Goal: Task Accomplishment & Management: Contribute content

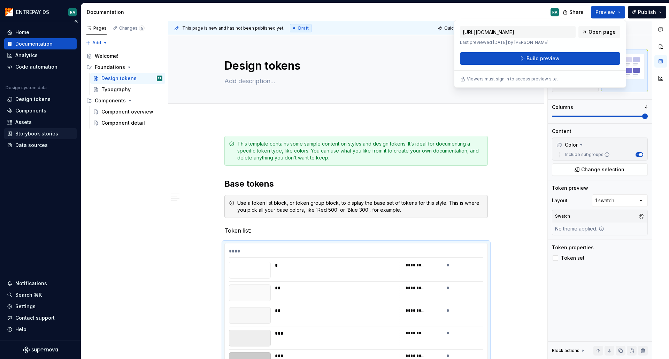
scroll to position [1638, 0]
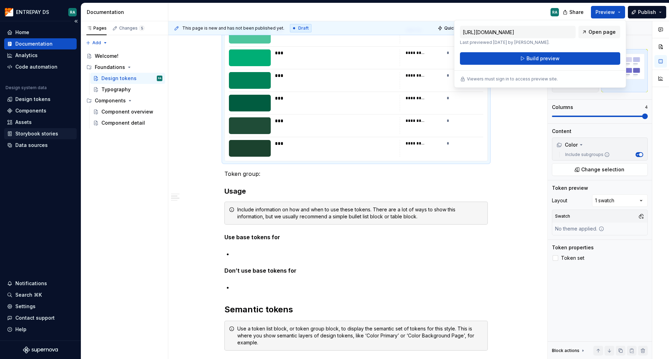
click at [32, 135] on div "Storybook stories" at bounding box center [36, 133] width 43 height 7
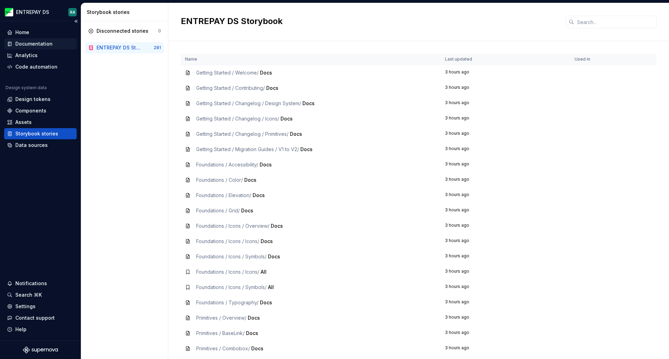
click at [32, 44] on div "Documentation" at bounding box center [33, 43] width 37 height 7
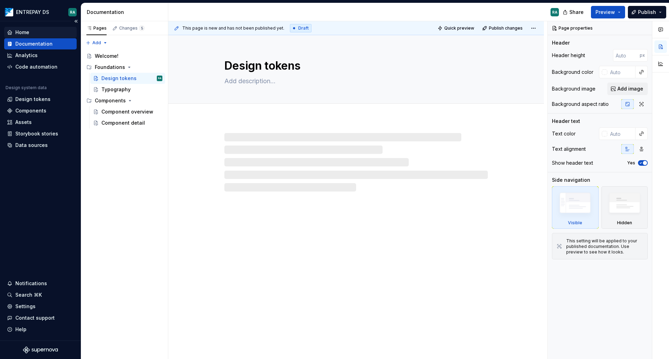
click at [30, 33] on div "Home" at bounding box center [40, 32] width 67 height 7
type textarea "*"
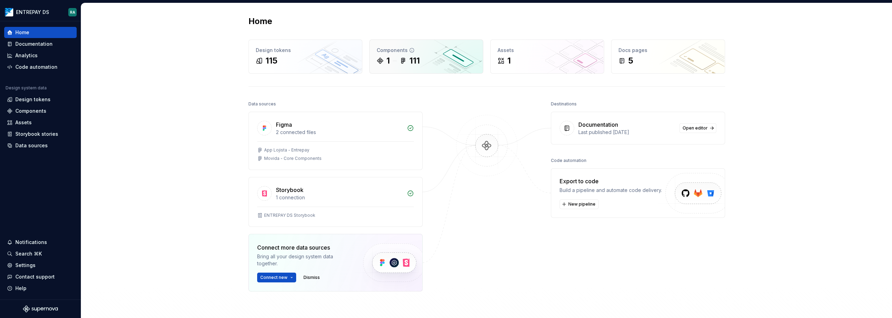
click at [423, 61] on div "1 111" at bounding box center [426, 60] width 99 height 11
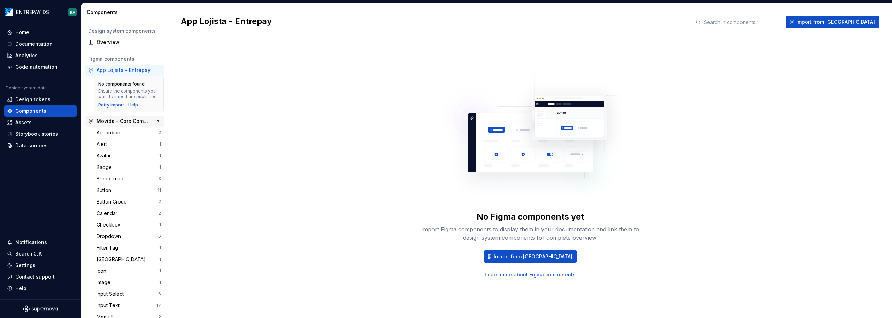
click at [125, 124] on div "Movida - Core Components" at bounding box center [123, 120] width 52 height 7
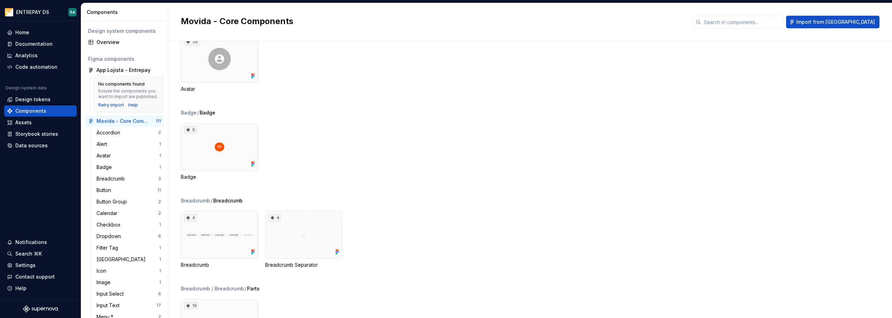
scroll to position [209, 0]
click at [227, 146] on div "6" at bounding box center [219, 145] width 77 height 47
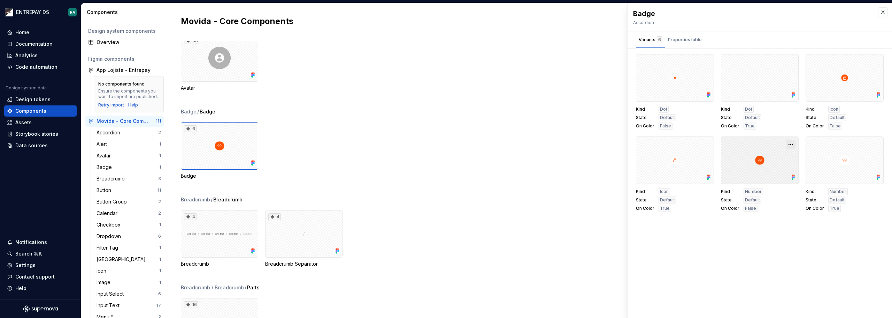
click at [669, 144] on button "button" at bounding box center [791, 144] width 10 height 10
click at [519, 114] on div "Badge / Badge" at bounding box center [536, 111] width 711 height 7
click at [669, 14] on button "button" at bounding box center [883, 12] width 10 height 10
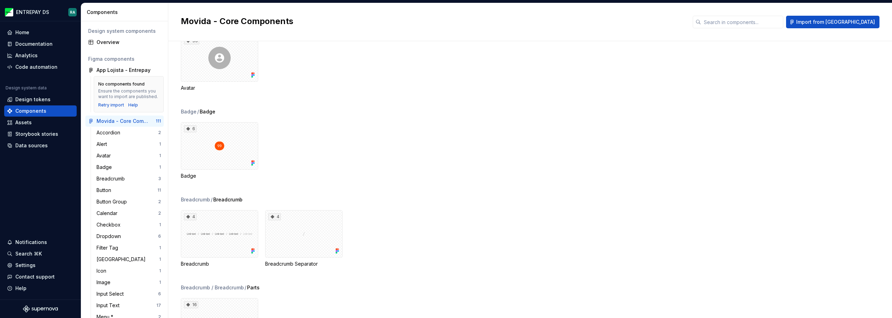
click at [669, 13] on div "Movida - Core Components Import from [GEOGRAPHIC_DATA]" at bounding box center [530, 22] width 724 height 38
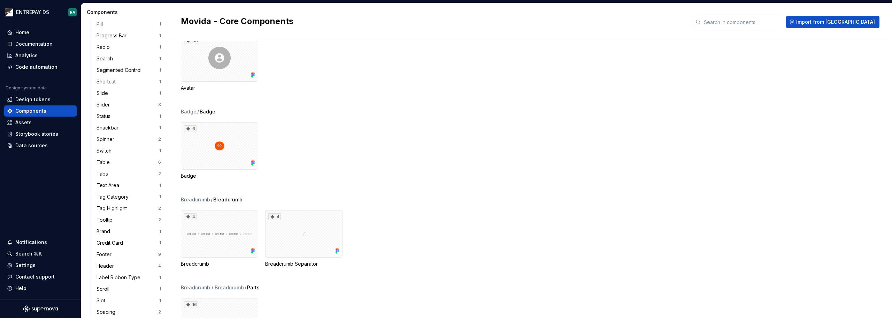
scroll to position [339, 0]
click at [113, 226] on div "Brand" at bounding box center [105, 224] width 16 height 7
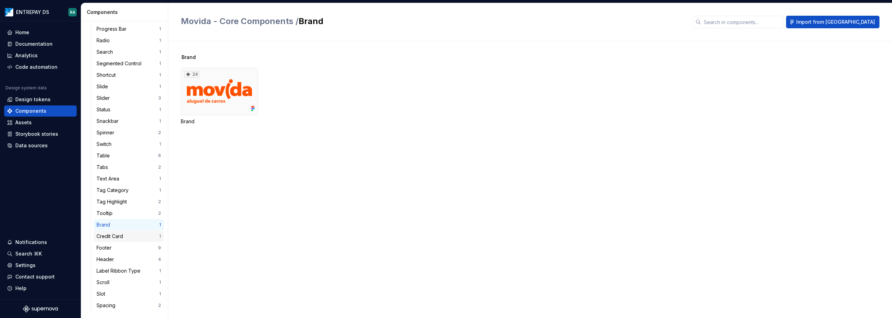
click at [114, 237] on div "Credit Card" at bounding box center [111, 235] width 29 height 7
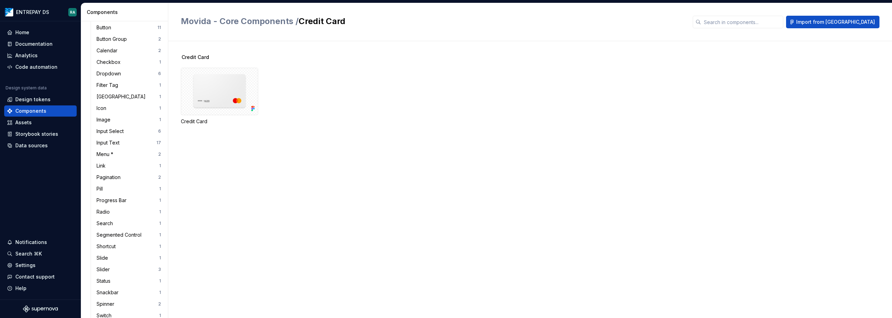
scroll to position [174, 0]
click at [33, 10] on html "ENTREPAY DS RA Home Documentation Analytics Code automation Design system data …" at bounding box center [446, 159] width 892 height 318
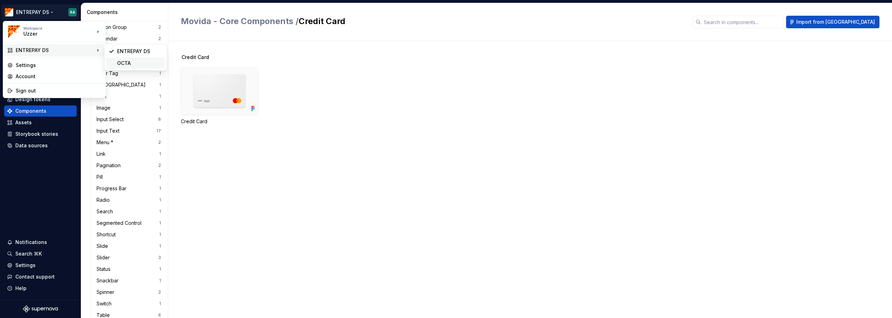
click at [126, 64] on div "OCTA" at bounding box center [139, 63] width 45 height 7
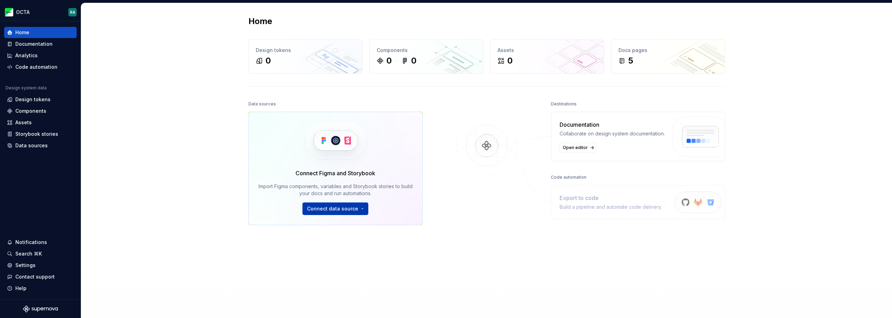
click at [357, 207] on button "Connect data source" at bounding box center [336, 208] width 66 height 13
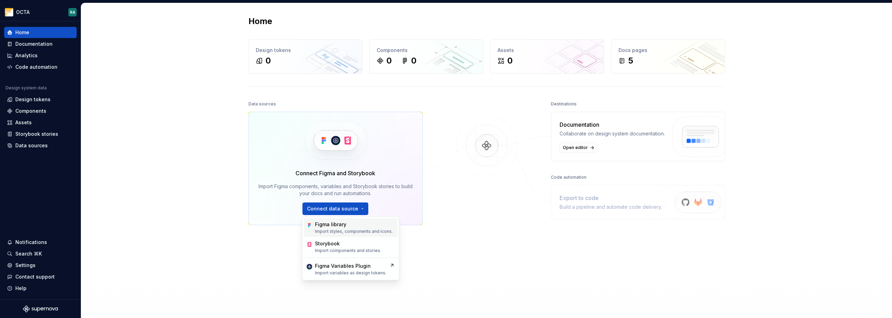
click at [351, 227] on div "Figma library" at bounding box center [354, 224] width 78 height 7
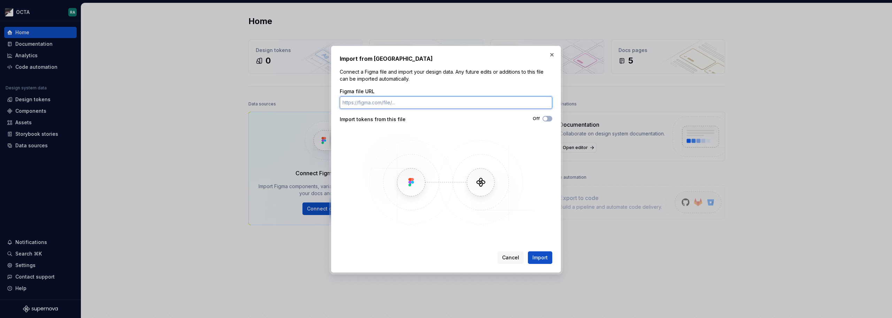
click at [383, 96] on input "Figma file URL" at bounding box center [446, 102] width 213 height 13
paste input "[URL][DOMAIN_NAME]"
type input "[URL][DOMAIN_NAME]"
click at [547, 118] on span "button" at bounding box center [545, 118] width 4 height 4
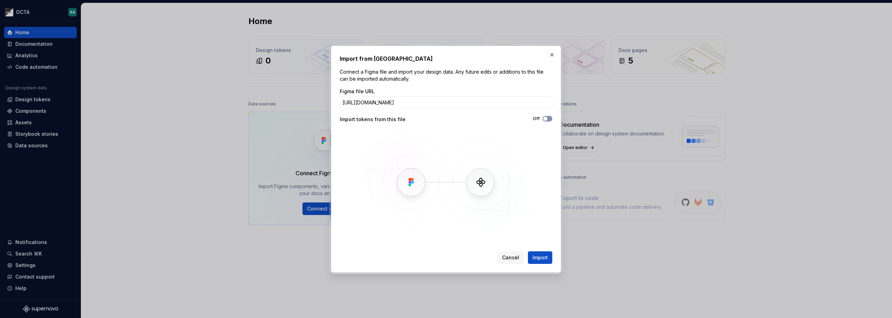
scroll to position [0, 0]
click at [543, 257] on span "Import" at bounding box center [540, 257] width 15 height 7
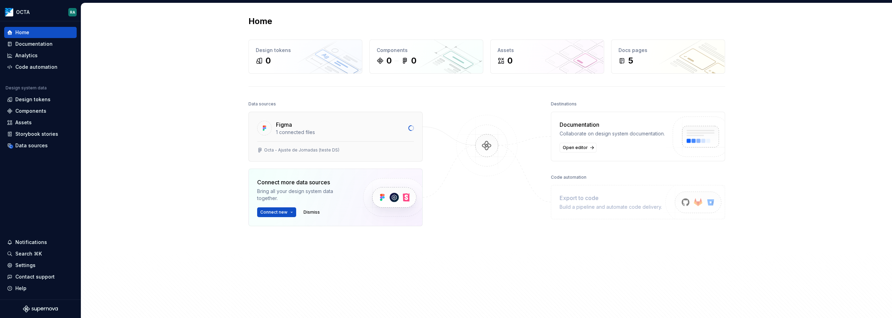
click at [404, 124] on div "Figma 1 connected files" at bounding box center [336, 126] width 174 height 29
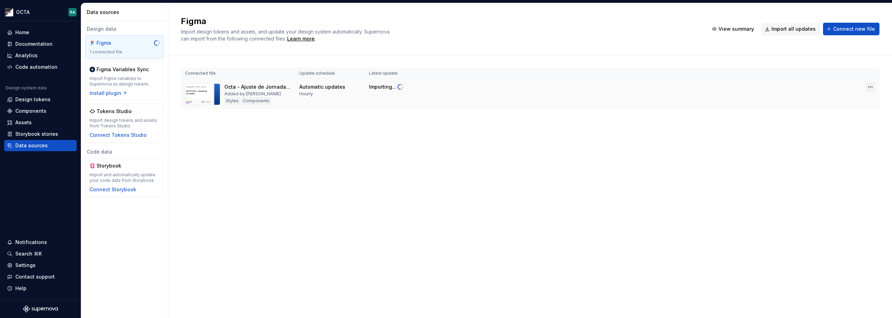
click at [669, 86] on html "OCTA RA Home Documentation Analytics Code automation Design system data Design …" at bounding box center [446, 159] width 892 height 318
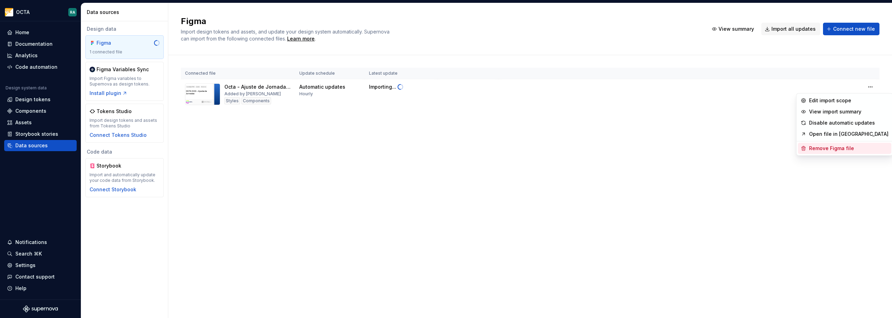
click at [669, 150] on div "Remove Figma file" at bounding box center [848, 148] width 79 height 7
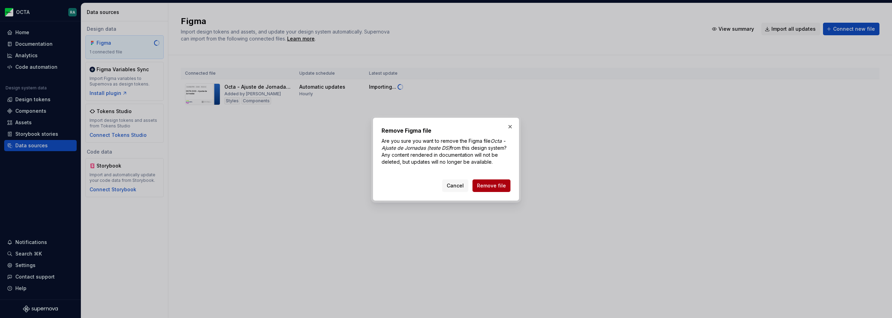
click at [502, 185] on span "Remove file" at bounding box center [491, 185] width 29 height 7
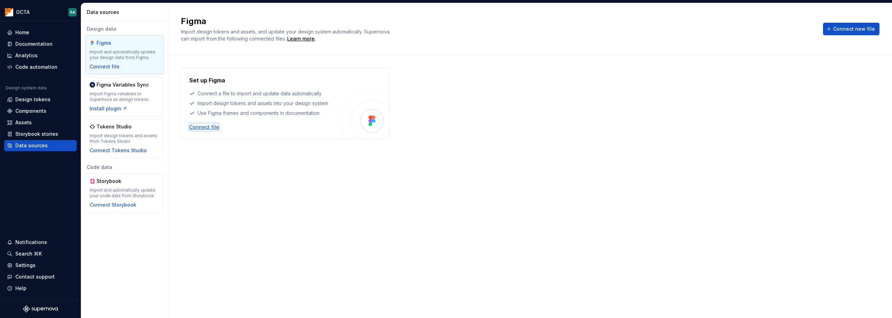
click at [207, 124] on div "Connect file" at bounding box center [204, 126] width 30 height 7
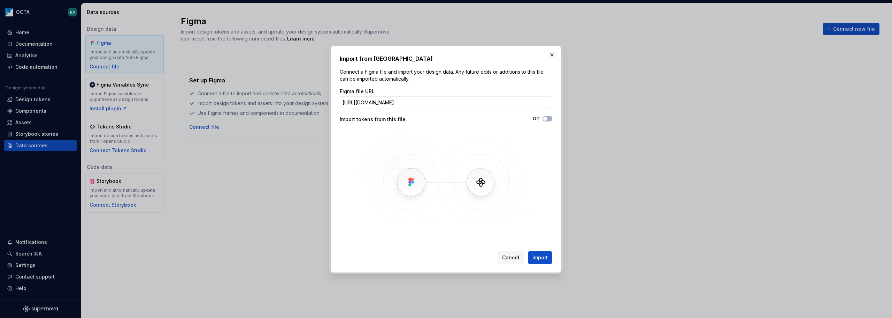
scroll to position [0, 126]
type input "[URL][DOMAIN_NAME]"
click at [540, 259] on span "Import" at bounding box center [540, 257] width 15 height 7
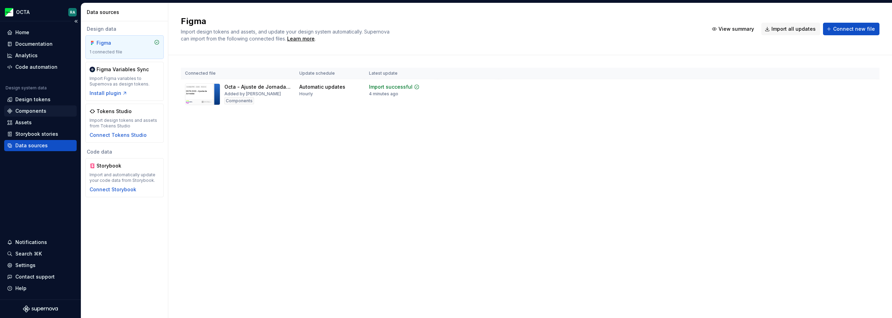
click at [35, 112] on div "Components" at bounding box center [30, 110] width 31 height 7
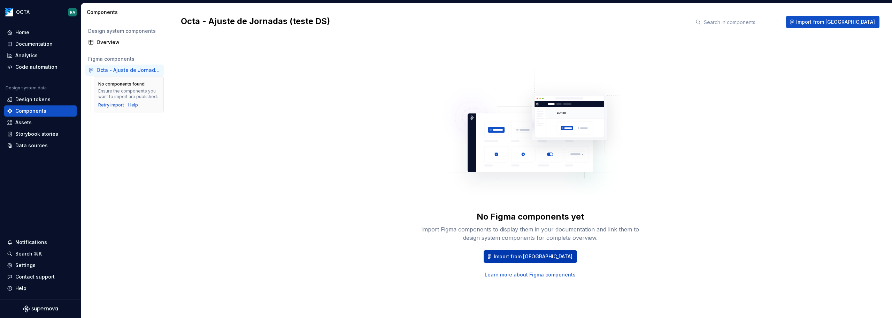
click at [533, 256] on span "Import from [GEOGRAPHIC_DATA]" at bounding box center [533, 256] width 79 height 7
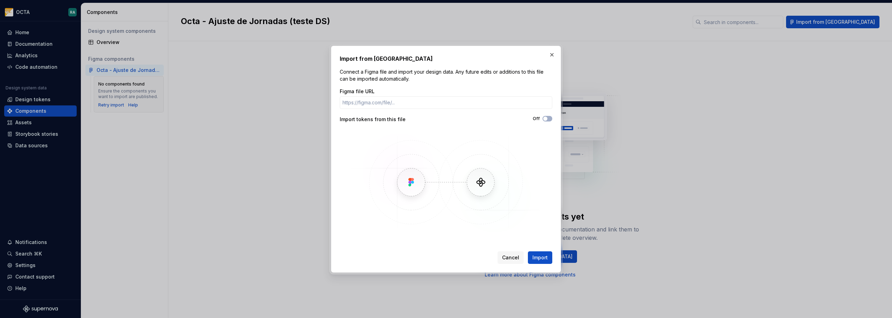
click at [417, 179] on img at bounding box center [446, 182] width 202 height 105
click at [513, 257] on span "Cancel" at bounding box center [510, 257] width 17 height 7
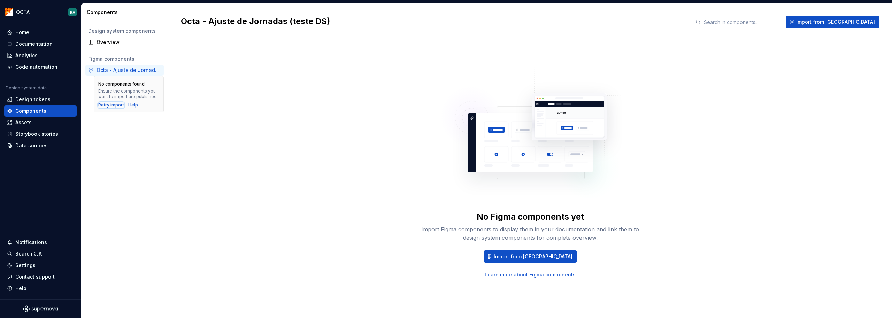
click at [113, 106] on div "Retry import" at bounding box center [111, 105] width 26 height 6
click at [113, 108] on div "No components found Ensure the components you want to import are published. Ret…" at bounding box center [129, 94] width 70 height 36
click at [113, 105] on div "Retry import" at bounding box center [111, 105] width 26 height 6
click at [536, 258] on span "Import from [GEOGRAPHIC_DATA]" at bounding box center [533, 256] width 79 height 7
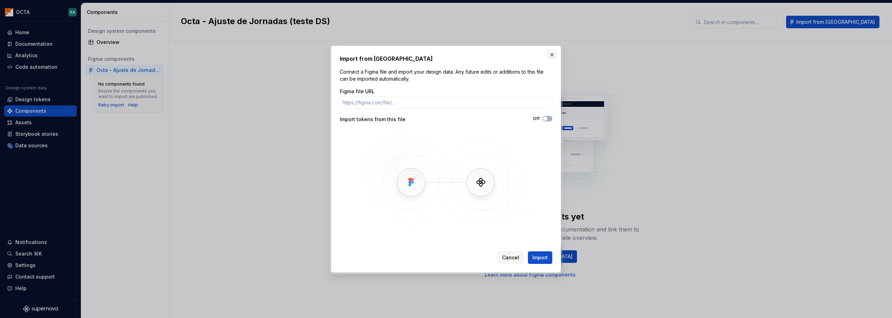
click at [551, 53] on button "button" at bounding box center [552, 55] width 10 height 10
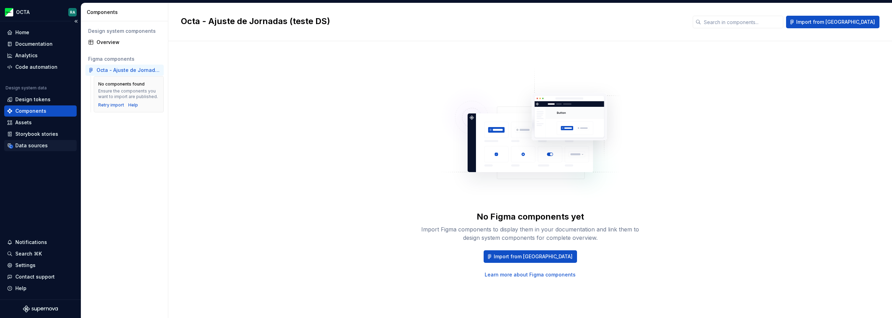
click at [35, 146] on div "Data sources" at bounding box center [31, 145] width 32 height 7
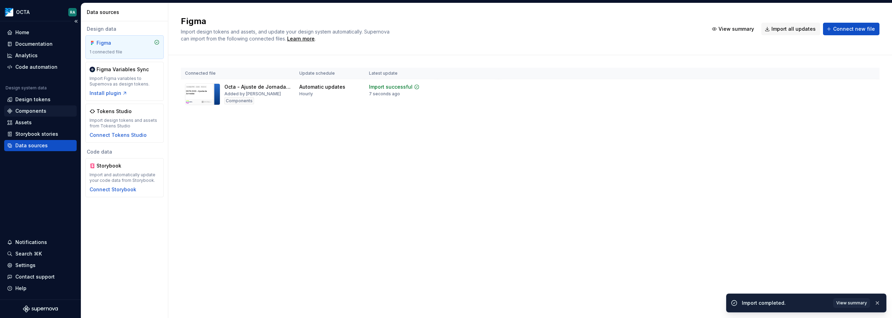
click at [36, 112] on div "Components" at bounding box center [30, 110] width 31 height 7
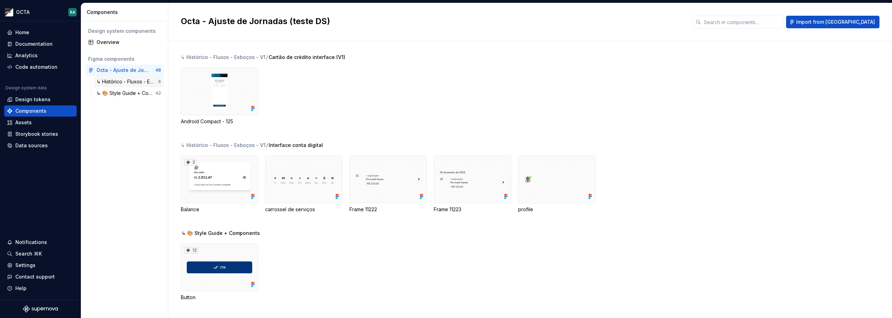
click at [124, 80] on div "↳ Histórico - Fluxos - Esboços - V1" at bounding box center [128, 81] width 62 height 7
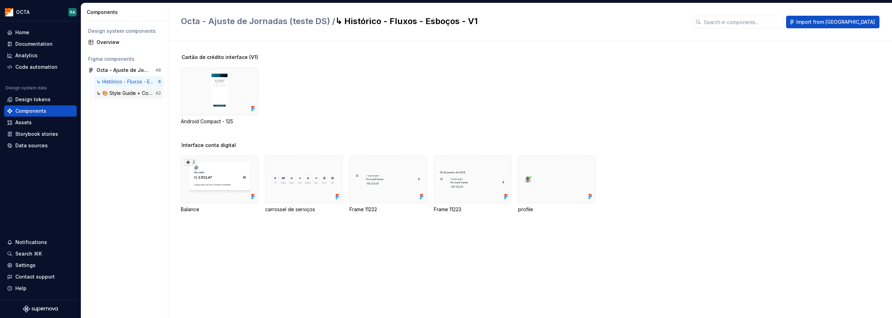
click at [124, 93] on div "↳ 🎨 Style Guide + Components" at bounding box center [126, 93] width 59 height 7
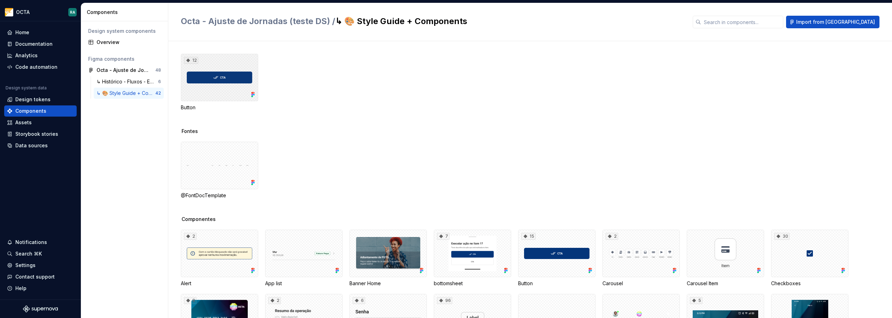
click at [231, 87] on div "12" at bounding box center [219, 77] width 77 height 47
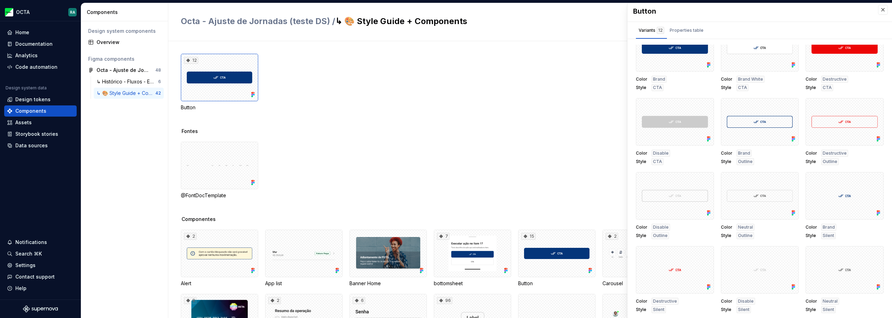
scroll to position [3, 0]
click at [351, 131] on div "Fontes" at bounding box center [536, 131] width 711 height 7
click at [39, 44] on div "Documentation" at bounding box center [33, 43] width 37 height 7
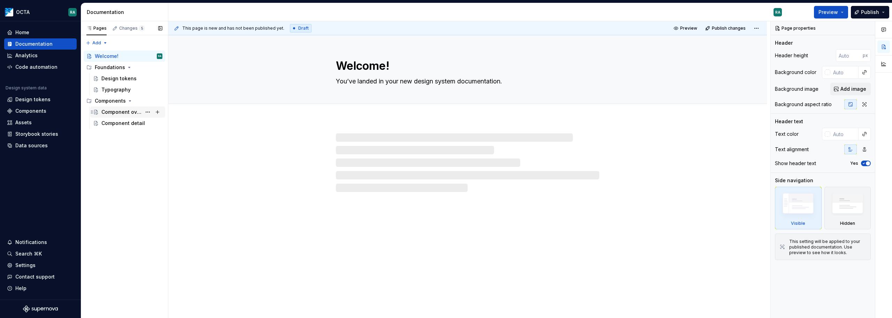
click at [119, 113] on div "Component overview" at bounding box center [121, 111] width 40 height 7
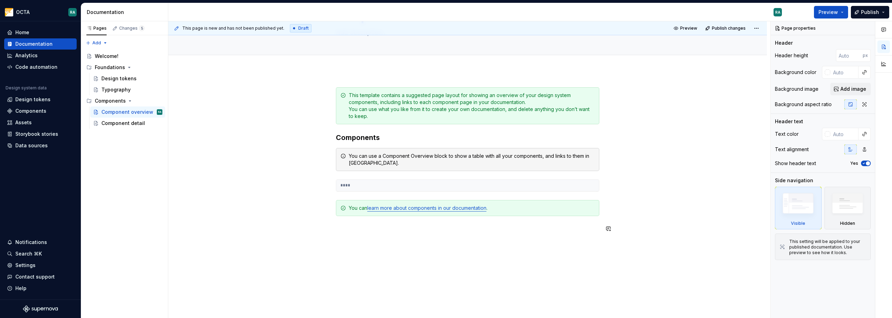
scroll to position [79, 0]
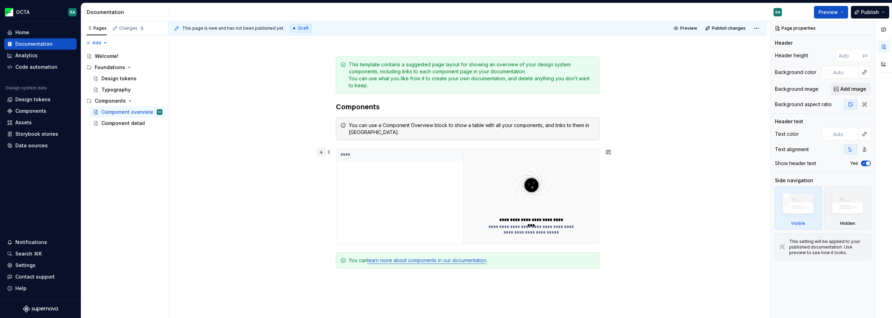
click at [321, 153] on button "button" at bounding box center [321, 152] width 10 height 10
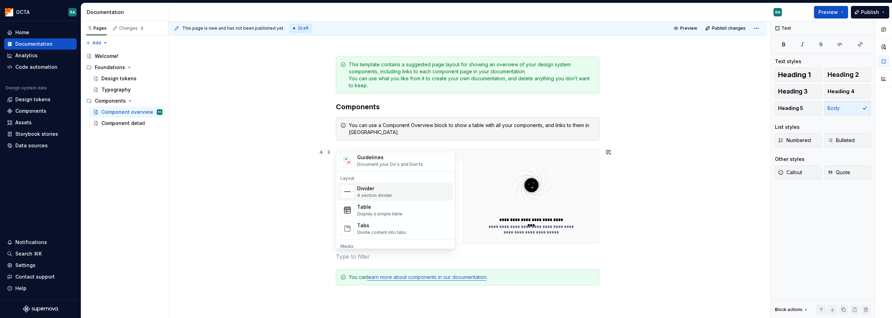
scroll to position [10, 0]
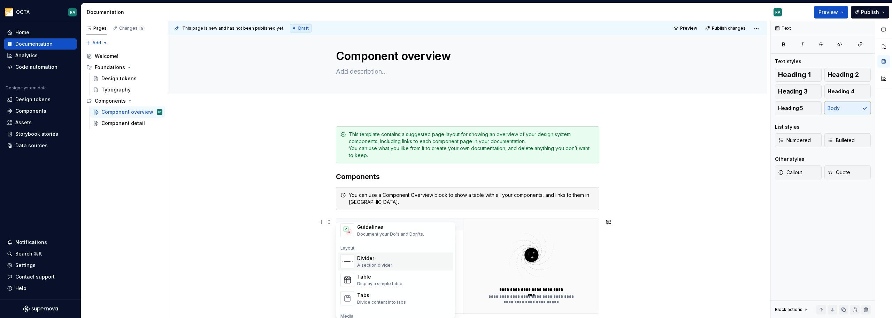
click at [236, 209] on div "**********" at bounding box center [467, 298] width 599 height 378
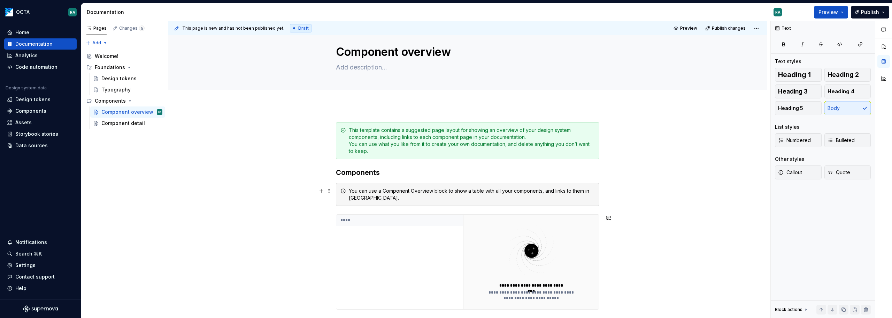
scroll to position [0, 0]
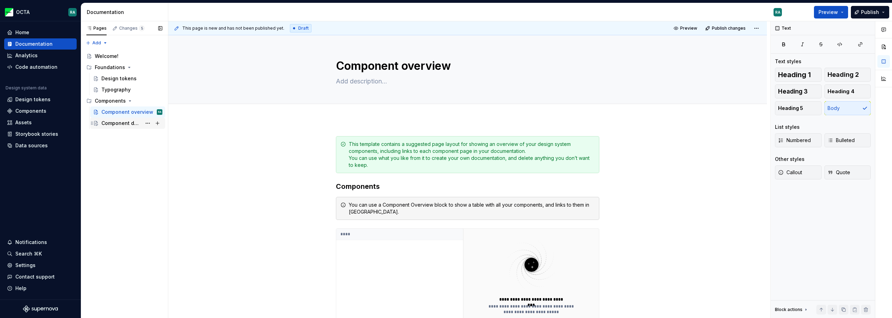
click at [115, 123] on div "Component detail" at bounding box center [121, 123] width 40 height 7
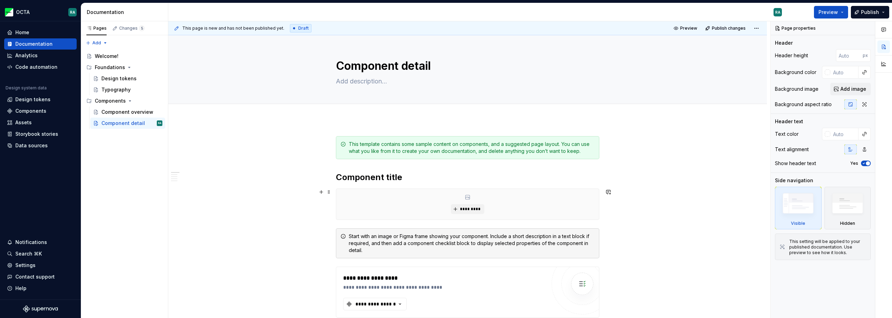
scroll to position [105, 0]
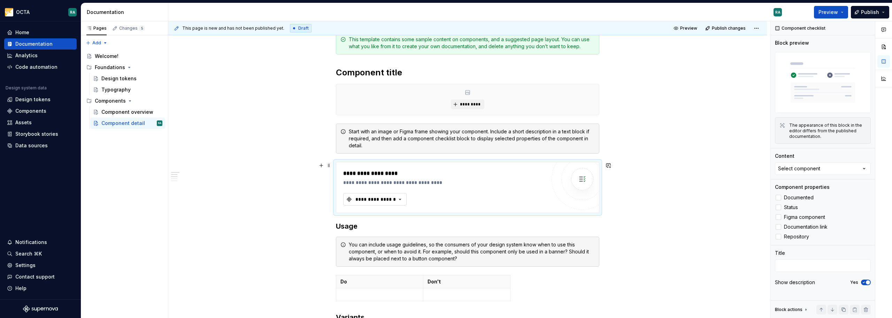
click at [399, 200] on icon "button" at bounding box center [400, 199] width 7 height 7
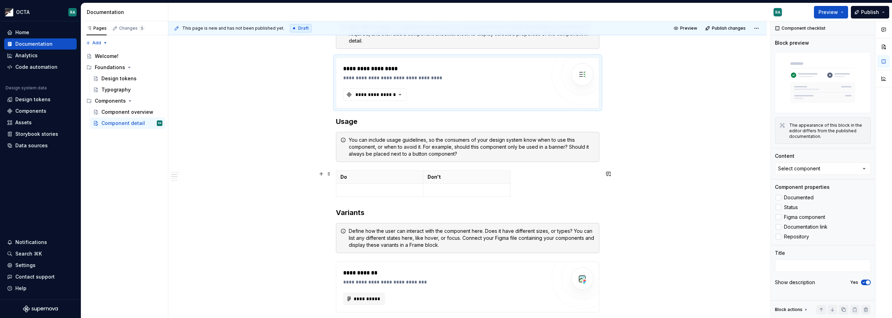
scroll to position [349, 0]
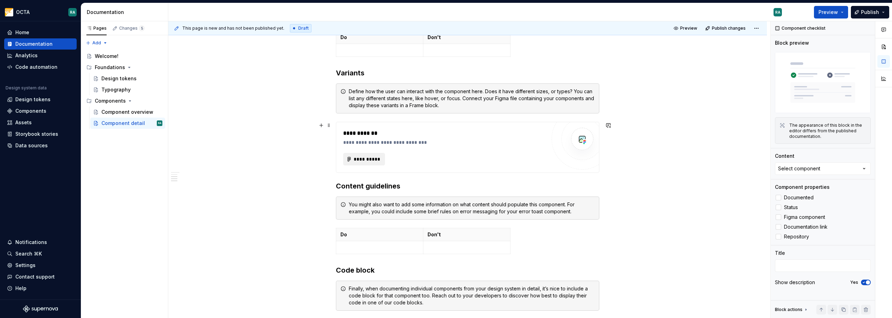
click at [369, 160] on span "**********" at bounding box center [366, 158] width 27 height 7
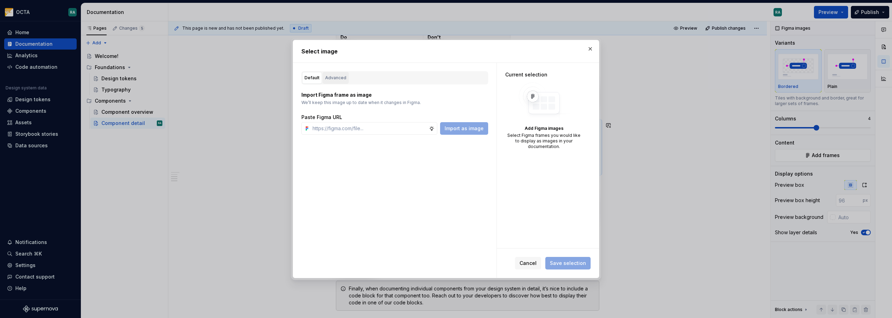
click at [339, 76] on div "Advanced" at bounding box center [335, 77] width 21 height 7
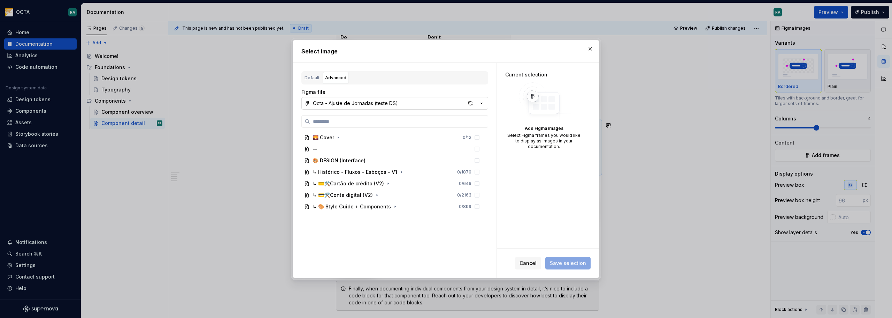
click at [484, 103] on icon "button" at bounding box center [481, 103] width 7 height 7
click at [377, 117] on div "Octa - Ajuste de Jornadas (teste DS)" at bounding box center [366, 118] width 90 height 7
click at [366, 196] on div "↳ 💳🛠️Conta digital (V2)" at bounding box center [343, 194] width 60 height 7
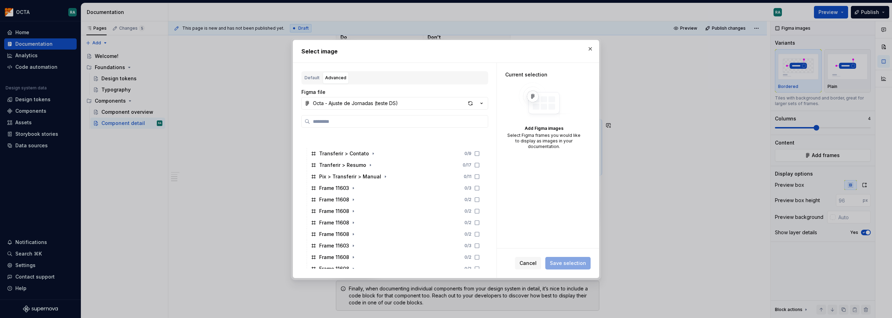
scroll to position [1917, 0]
type textarea "*"
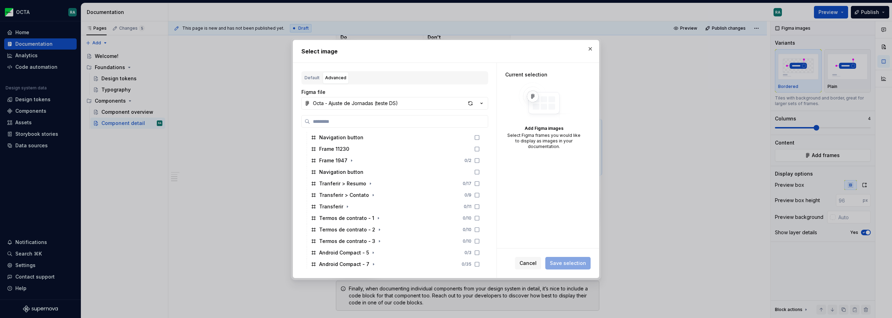
scroll to position [2564, 0]
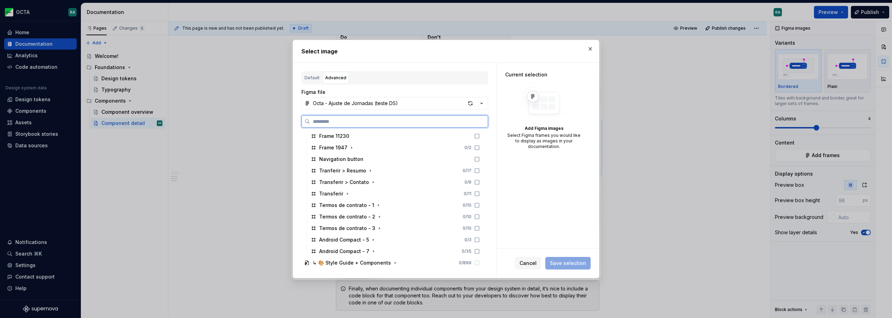
click at [352, 120] on input "search" at bounding box center [399, 121] width 178 height 7
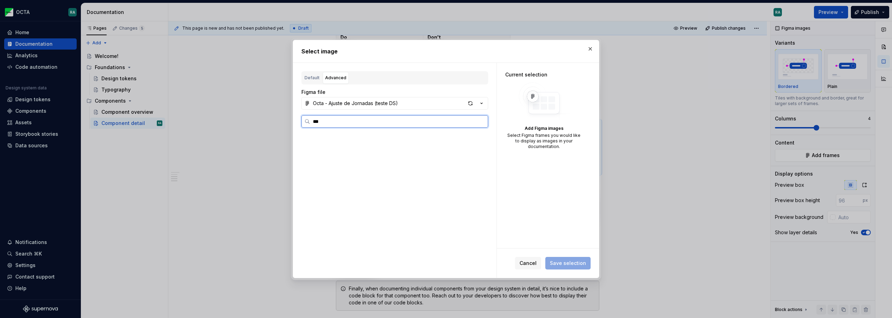
scroll to position [908, 0]
type input "****"
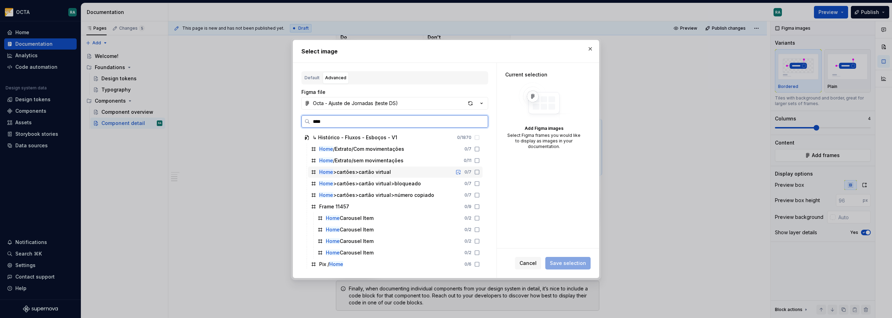
click at [478, 173] on icon at bounding box center [477, 172] width 6 height 6
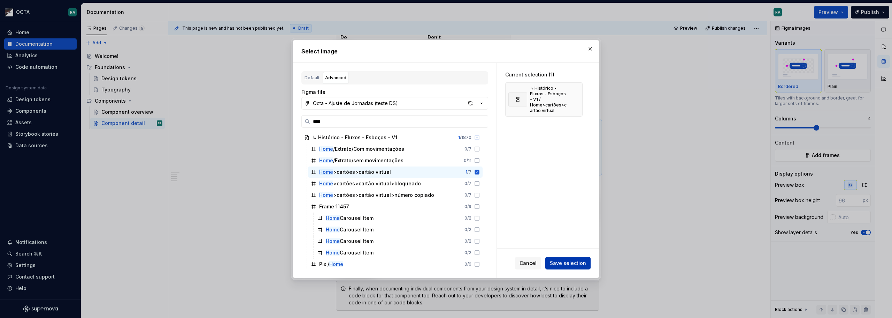
click at [564, 264] on span "Save selection" at bounding box center [568, 262] width 36 height 7
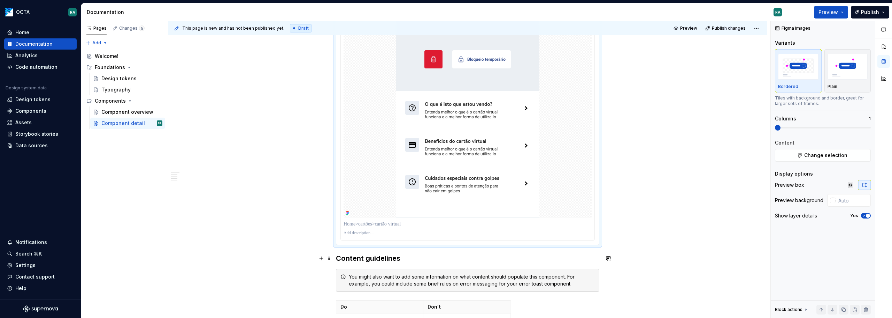
scroll to position [441, 0]
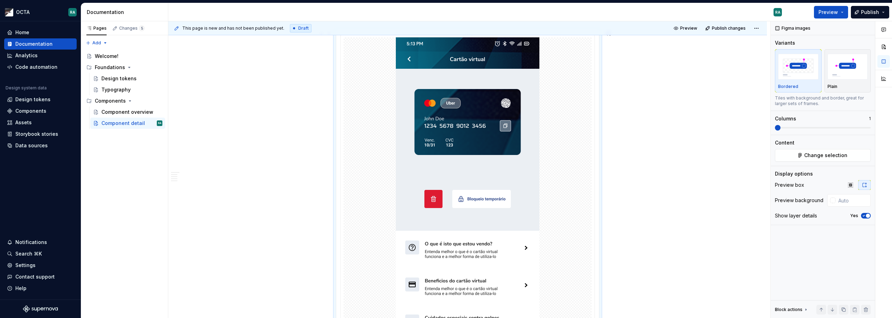
click at [461, 124] on img at bounding box center [468, 197] width 144 height 320
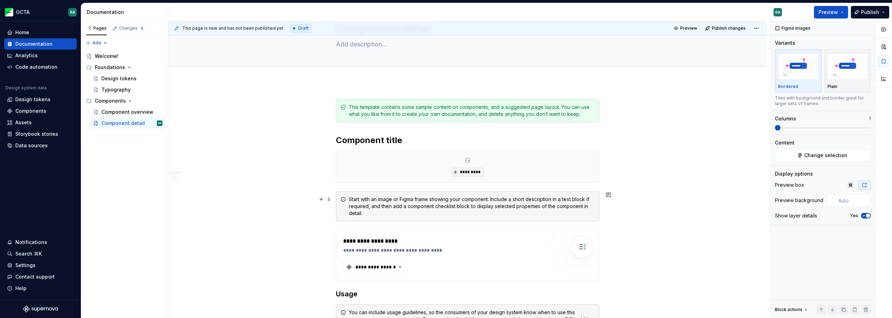
scroll to position [0, 0]
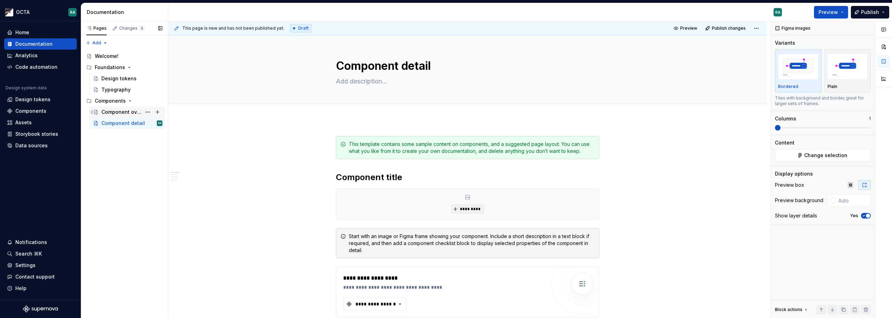
click at [121, 111] on div "Component overview" at bounding box center [121, 111] width 40 height 7
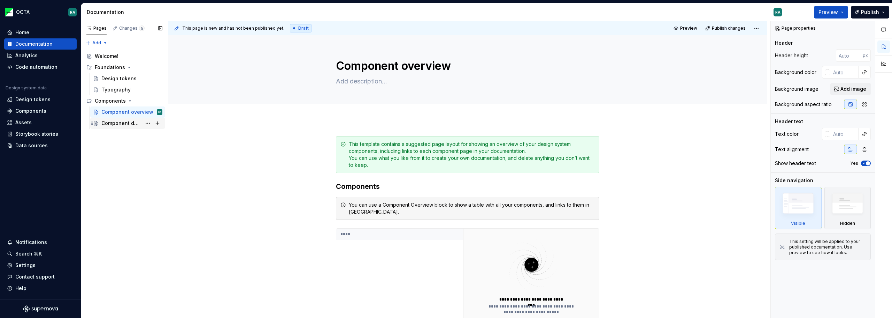
click at [114, 124] on div "Component detail" at bounding box center [121, 123] width 40 height 7
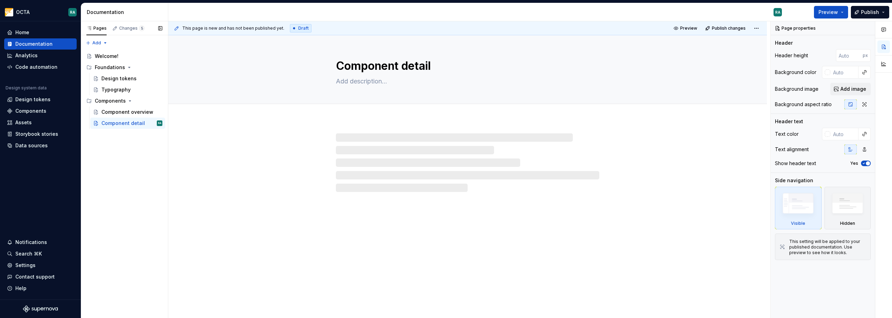
click at [120, 146] on div "Pages Changes 5 Add Accessibility guide for tree Page tree. Navigate the tree w…" at bounding box center [124, 169] width 87 height 297
click at [158, 99] on button "Page tree" at bounding box center [158, 101] width 10 height 10
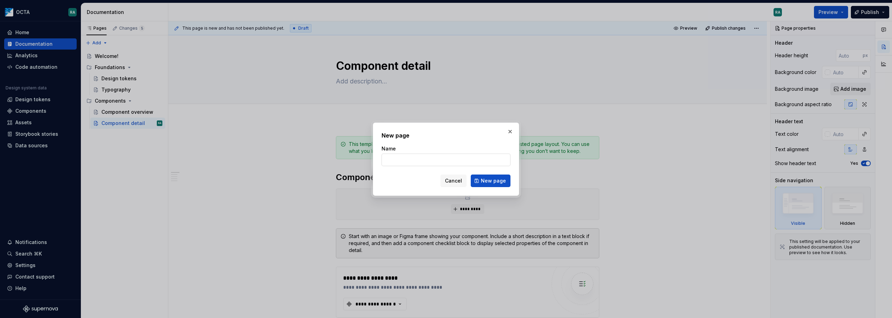
click at [418, 160] on input "Name" at bounding box center [446, 159] width 129 height 13
click at [408, 160] on input "Name" at bounding box center [446, 159] width 129 height 13
type textarea "*"
type input "Buttons"
click at [496, 180] on span "New page" at bounding box center [493, 180] width 25 height 7
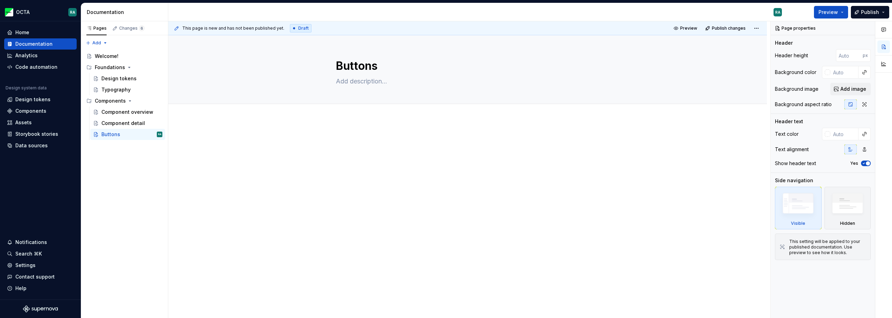
click at [408, 129] on div at bounding box center [467, 192] width 599 height 147
click at [373, 140] on p at bounding box center [468, 140] width 264 height 8
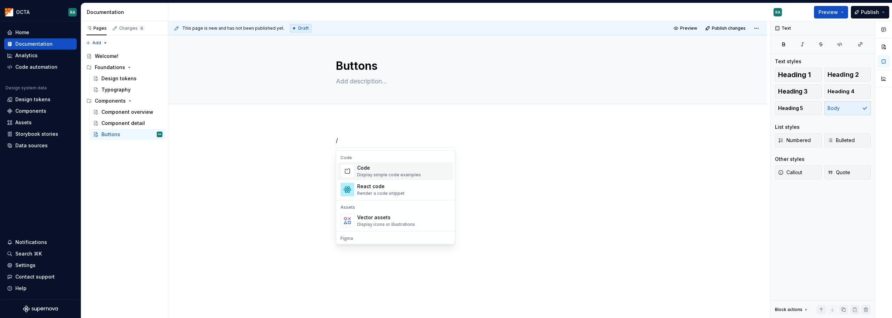
scroll to position [662, 0]
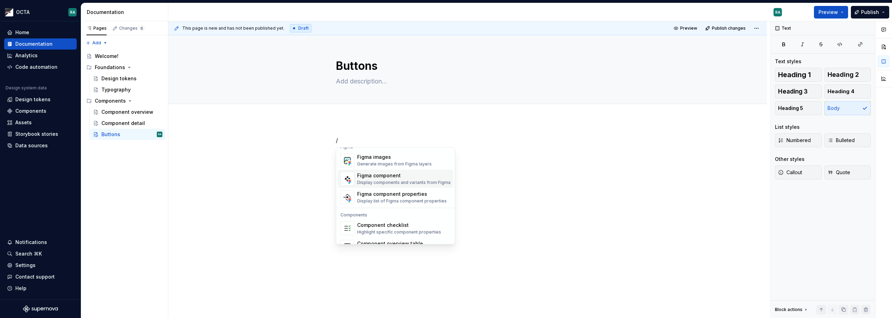
click at [411, 180] on div "Display components and variants from Figma" at bounding box center [403, 183] width 93 height 6
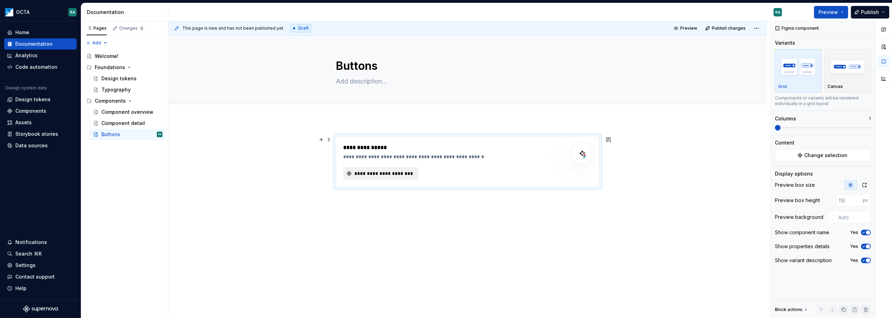
click at [387, 175] on span "**********" at bounding box center [383, 173] width 61 height 7
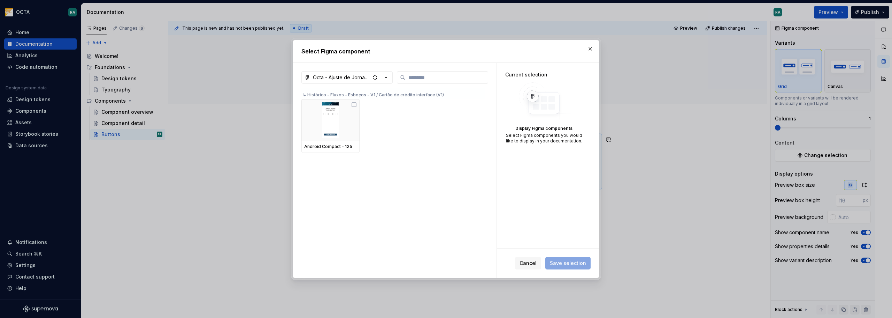
type textarea "*"
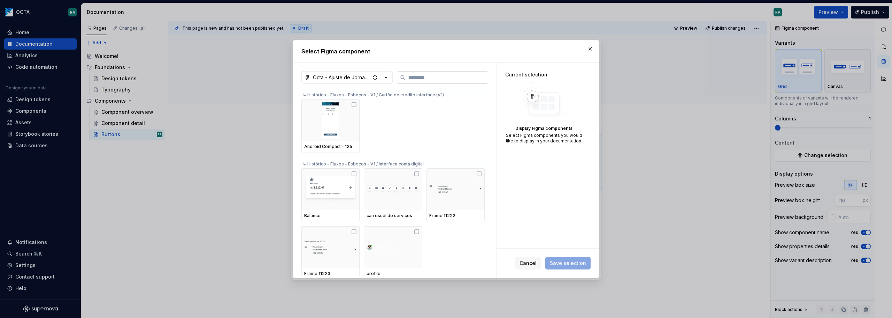
click at [422, 76] on input "search" at bounding box center [447, 77] width 82 height 7
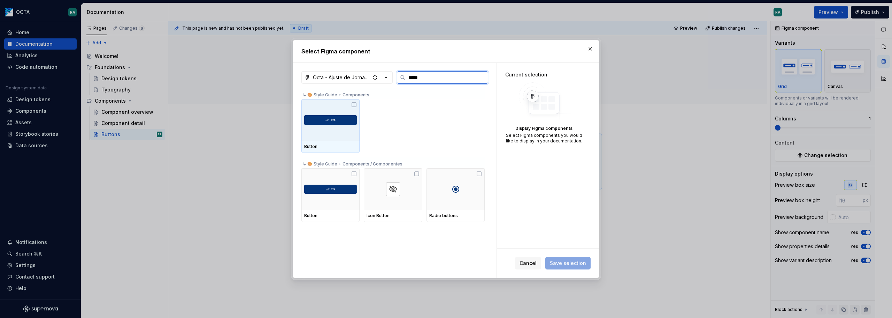
type input "******"
click at [333, 124] on img at bounding box center [330, 120] width 53 height 20
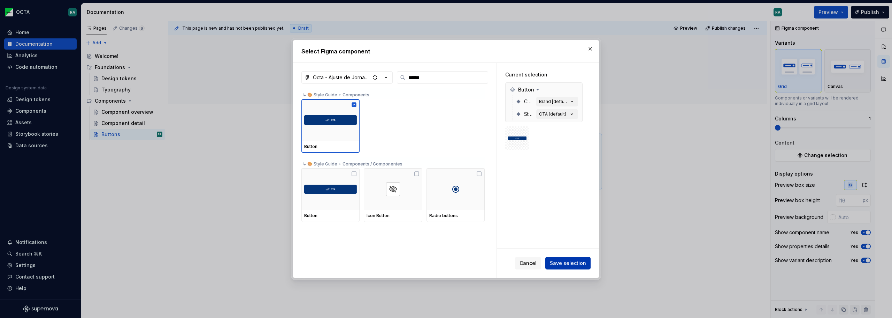
click at [573, 263] on span "Save selection" at bounding box center [568, 262] width 36 height 7
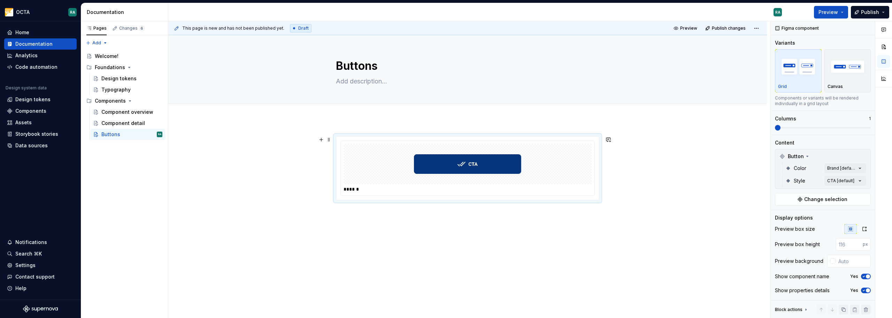
click at [562, 164] on div at bounding box center [468, 164] width 248 height 40
click at [669, 76] on img "button" at bounding box center [848, 66] width 40 height 25
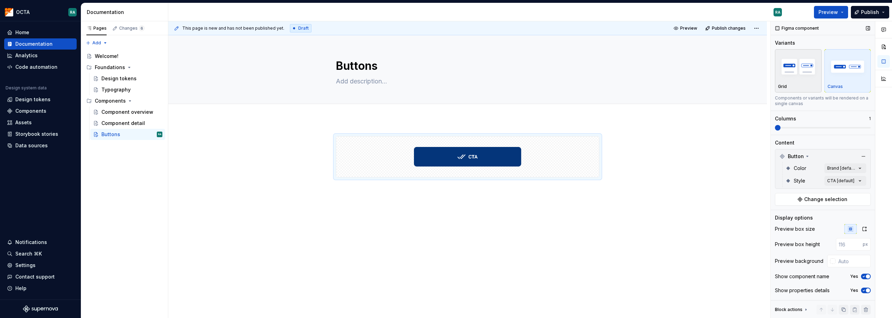
click at [669, 76] on img "button" at bounding box center [798, 66] width 40 height 25
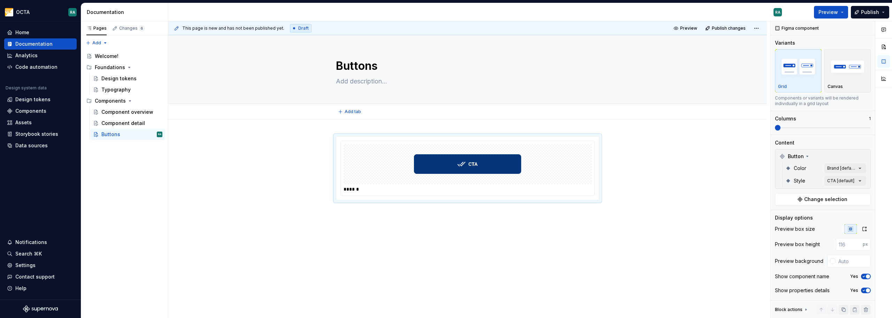
type textarea "*"
click at [443, 234] on div "******" at bounding box center [467, 211] width 599 height 184
click at [321, 142] on button "button" at bounding box center [321, 140] width 10 height 10
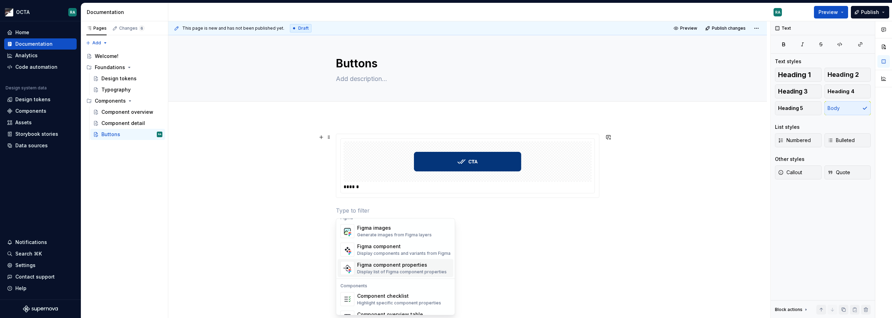
click at [416, 266] on div "Figma component properties" at bounding box center [402, 264] width 90 height 7
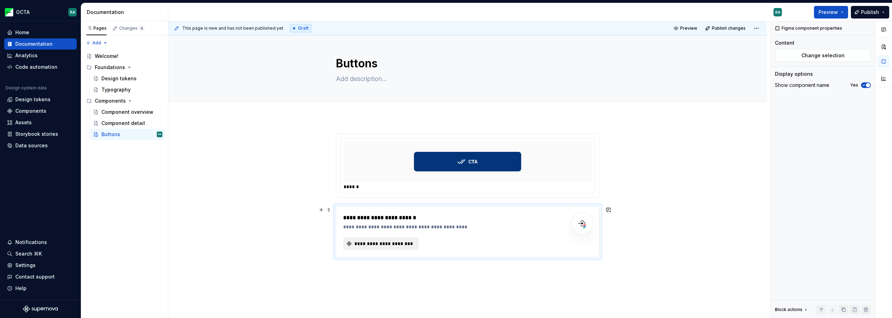
click at [407, 243] on span "**********" at bounding box center [383, 243] width 61 height 7
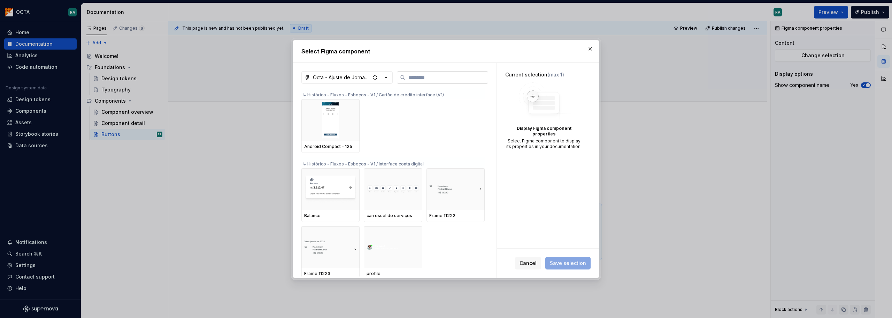
click at [427, 79] on input "search" at bounding box center [447, 77] width 82 height 7
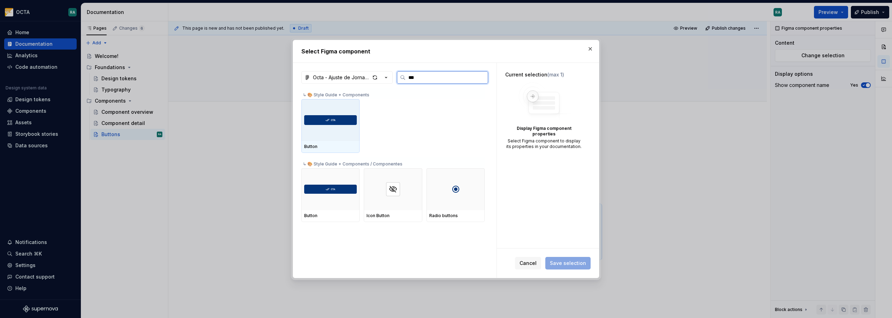
type input "****"
click at [323, 130] on div at bounding box center [330, 120] width 58 height 42
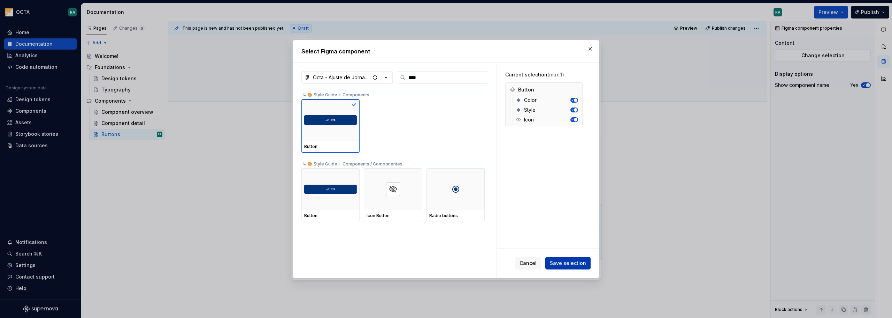
click at [567, 262] on span "Save selection" at bounding box center [568, 262] width 36 height 7
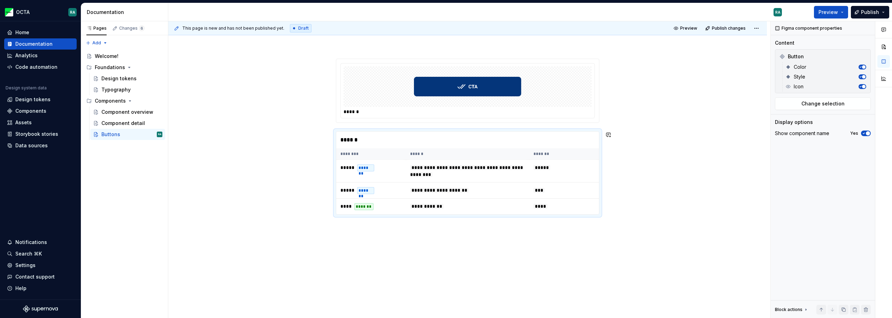
scroll to position [8, 0]
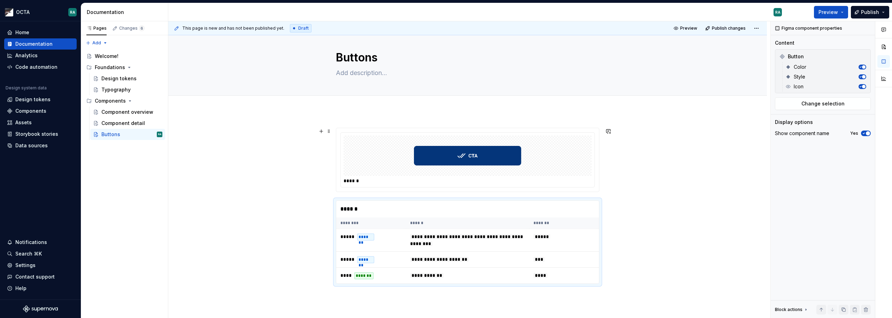
click at [478, 151] on img at bounding box center [467, 155] width 107 height 35
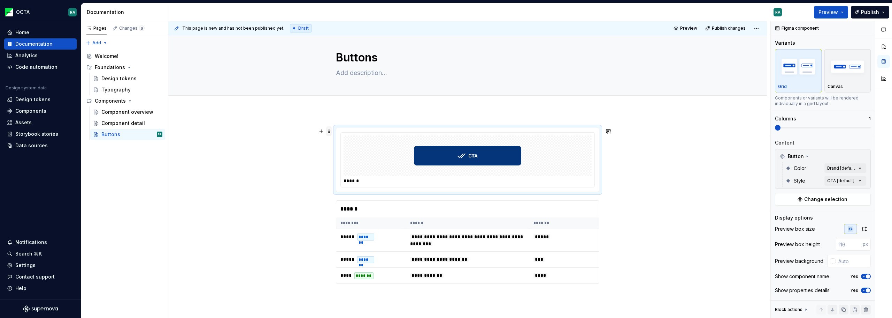
click at [330, 131] on span at bounding box center [329, 131] width 6 height 10
click at [286, 204] on div "**********" at bounding box center [469, 169] width 602 height 297
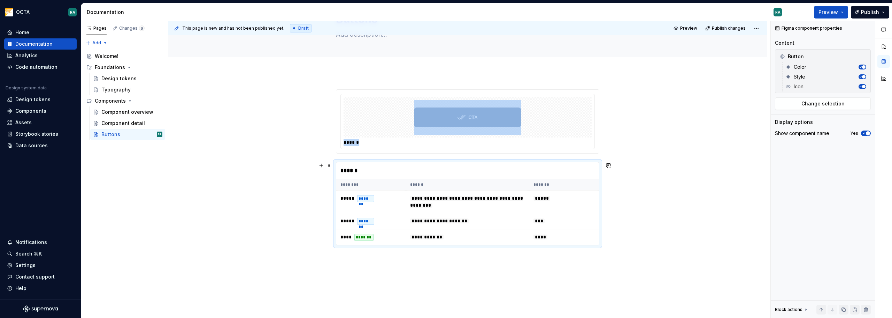
scroll to position [78, 0]
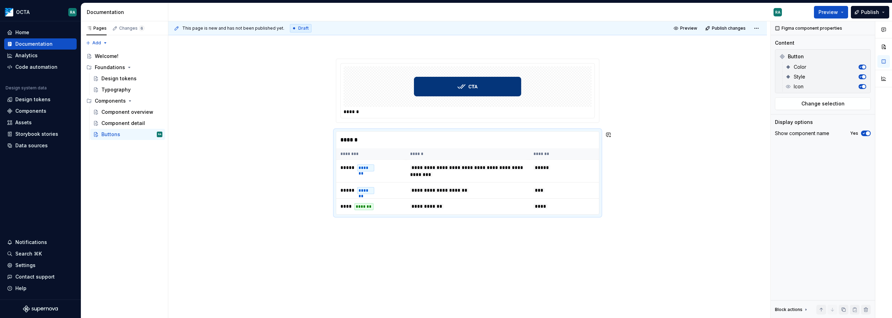
click at [378, 253] on div "**********" at bounding box center [467, 180] width 599 height 276
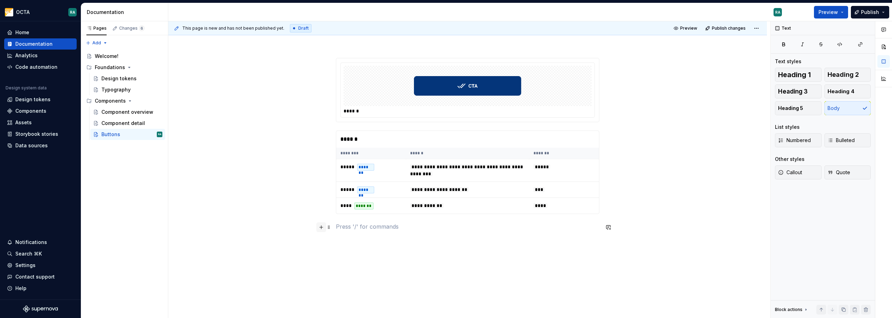
click at [324, 228] on button "button" at bounding box center [321, 227] width 10 height 10
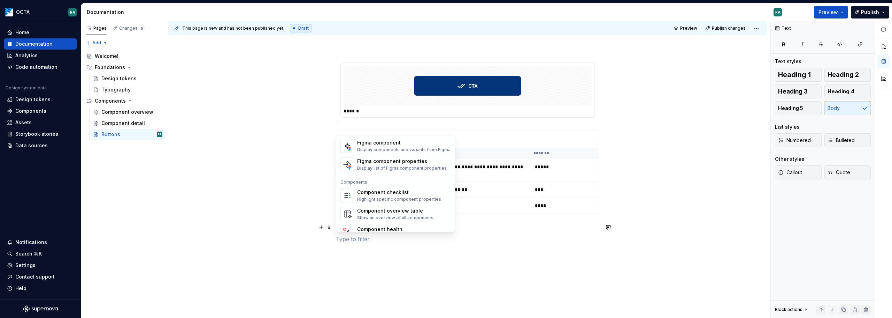
scroll to position [694, 0]
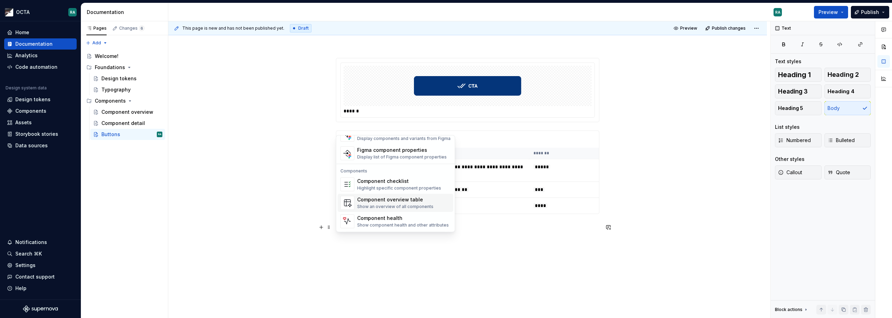
click at [420, 200] on div "Component overview table" at bounding box center [395, 199] width 76 height 7
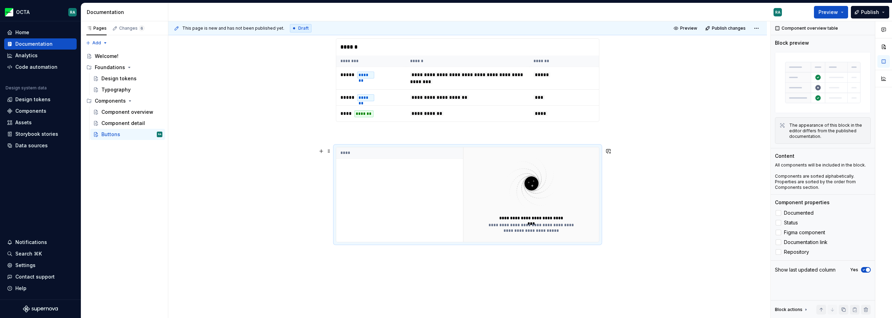
scroll to position [198, 0]
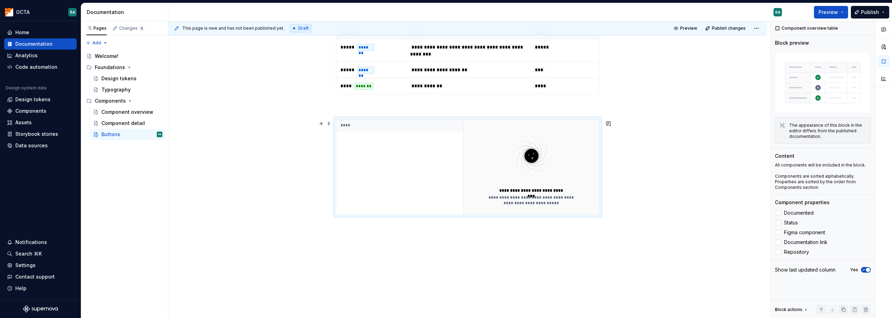
click at [395, 157] on div "****" at bounding box center [399, 167] width 127 height 94
drag, startPoint x: 383, startPoint y: 135, endPoint x: 391, endPoint y: 164, distance: 30.5
click at [391, 164] on div "****" at bounding box center [399, 167] width 127 height 94
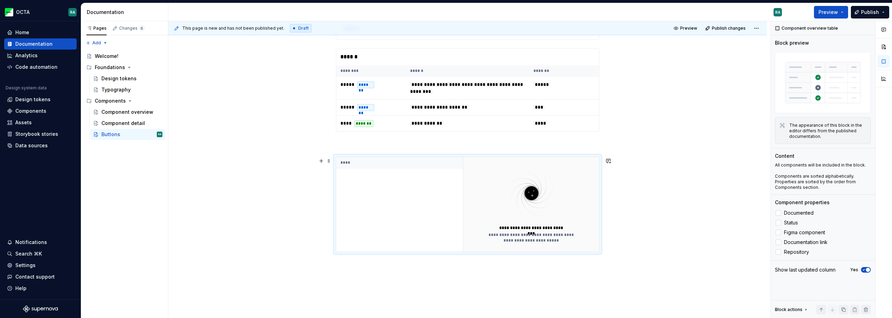
scroll to position [94, 0]
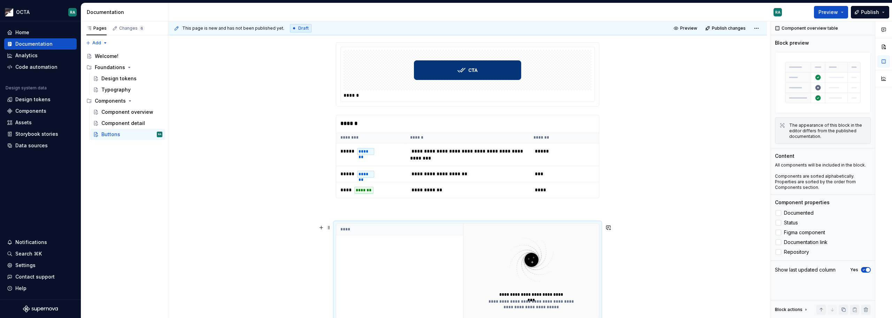
click at [371, 248] on div "****" at bounding box center [399, 270] width 127 height 94
click at [347, 231] on th "****" at bounding box center [399, 229] width 127 height 12
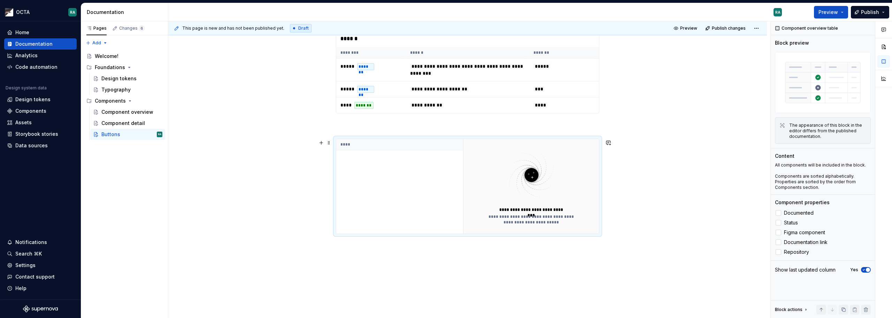
scroll to position [198, 0]
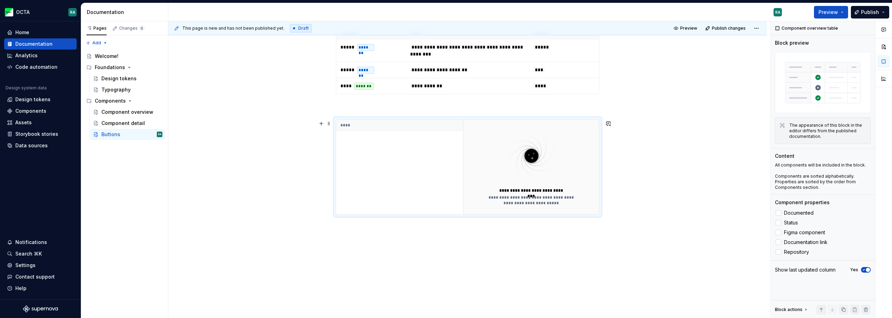
click at [526, 182] on img at bounding box center [531, 155] width 91 height 55
click at [332, 122] on div "**********" at bounding box center [467, 120] width 599 height 396
click at [329, 122] on span at bounding box center [329, 124] width 6 height 10
click at [319, 127] on button "button" at bounding box center [321, 124] width 10 height 10
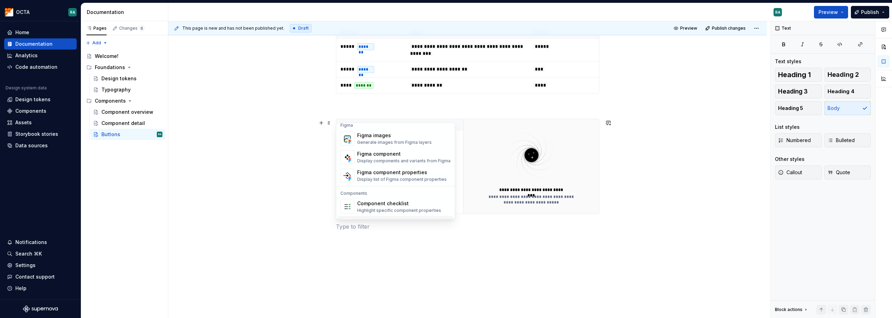
scroll to position [624, 0]
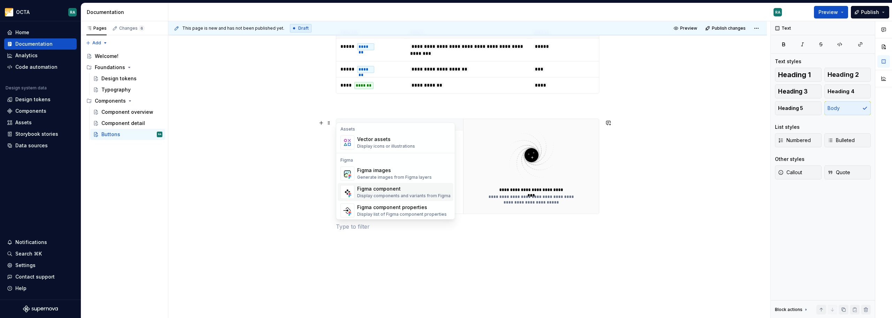
click at [669, 144] on div "**********" at bounding box center [467, 127] width 599 height 413
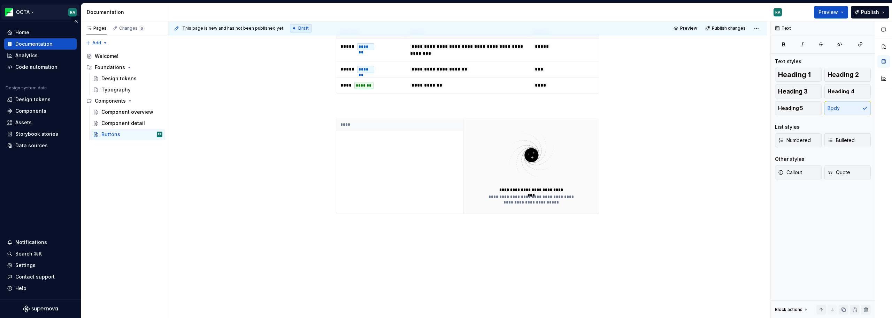
click at [34, 12] on html "OCTA RA Home Documentation Analytics Code automation Design system data Design …" at bounding box center [446, 159] width 892 height 318
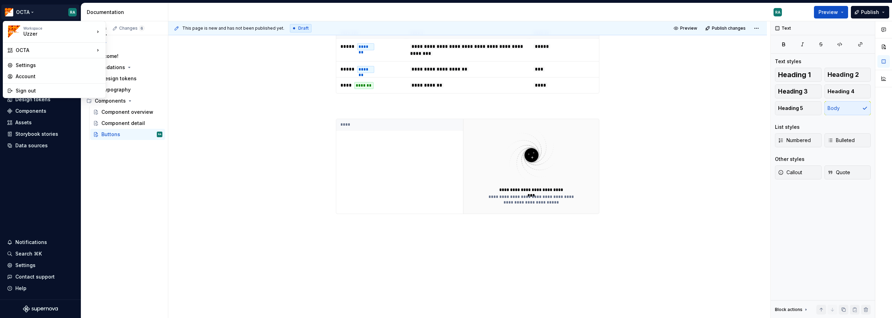
click at [265, 165] on html "OCTA RA Home Documentation Analytics Code automation Design system data Design …" at bounding box center [446, 159] width 892 height 318
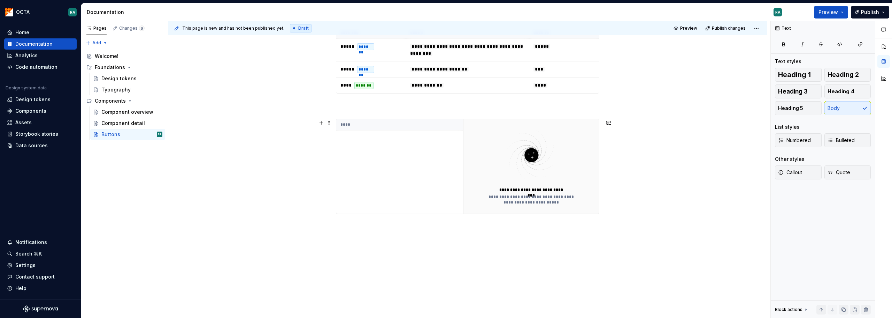
scroll to position [0, 0]
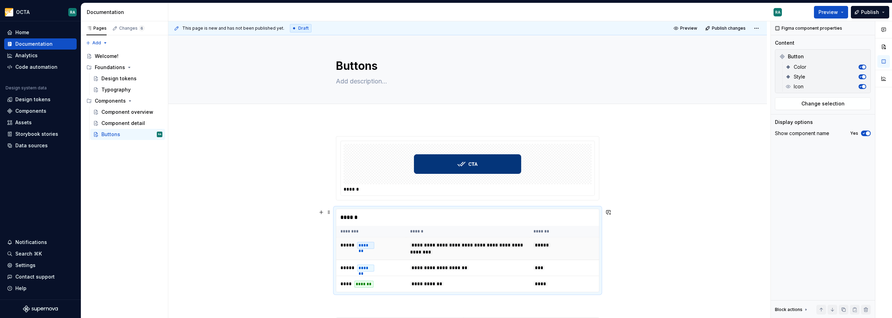
click at [424, 249] on td "**********" at bounding box center [467, 248] width 123 height 23
click at [160, 99] on button "Page tree" at bounding box center [158, 101] width 10 height 10
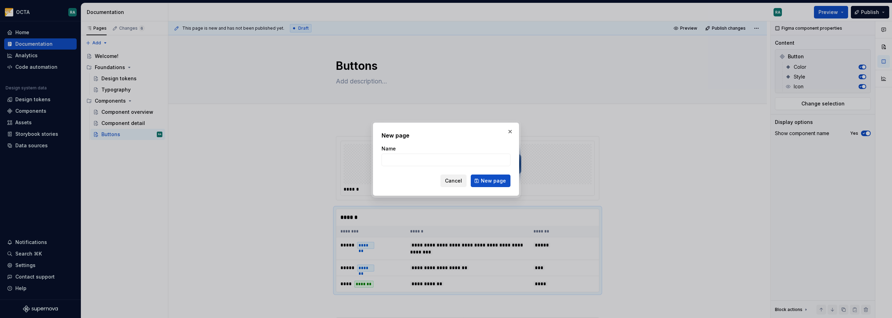
click at [455, 178] on span "Cancel" at bounding box center [453, 180] width 17 height 7
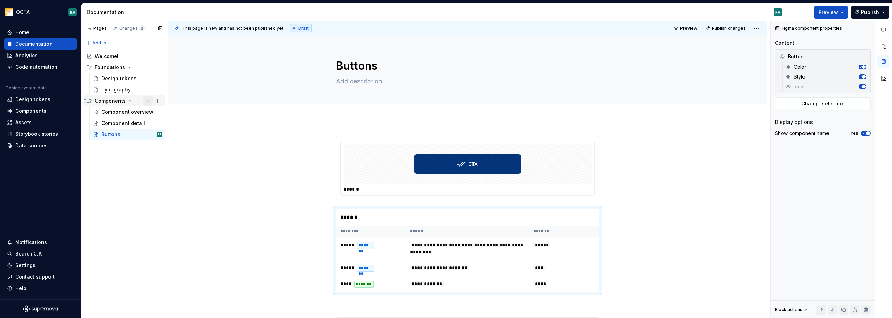
click at [147, 98] on button "Page tree" at bounding box center [148, 101] width 10 height 10
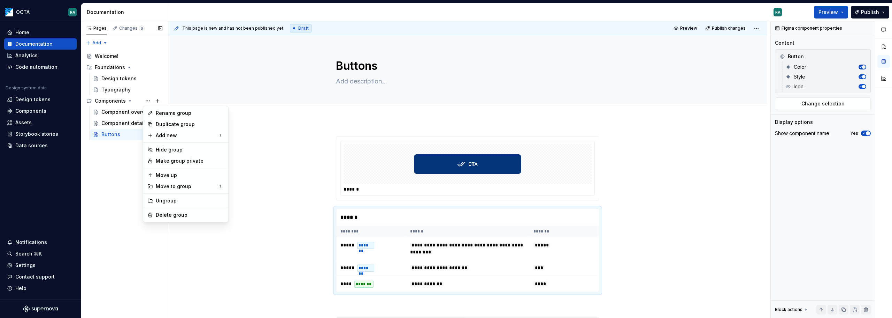
click at [100, 183] on div "Pages Changes 6 Add Accessibility guide for tree Page tree. Navigate the tree w…" at bounding box center [124, 169] width 87 height 297
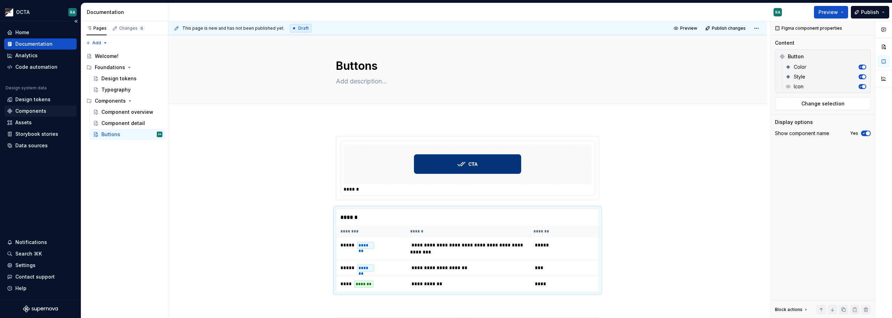
click at [23, 112] on div "Components" at bounding box center [30, 110] width 31 height 7
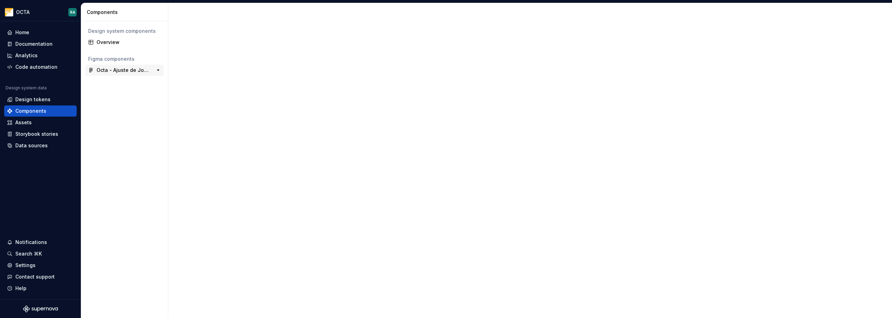
click at [123, 71] on div "Octa - Ajuste de Jornadas (teste DS)" at bounding box center [123, 70] width 52 height 7
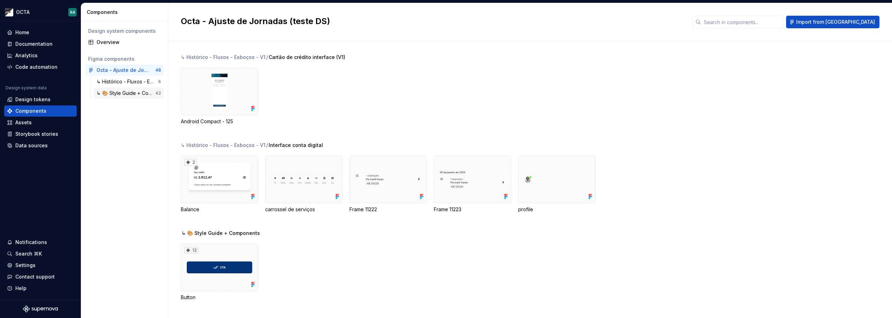
click at [124, 94] on div "↳ 🎨 Style Guide + Components" at bounding box center [126, 93] width 59 height 7
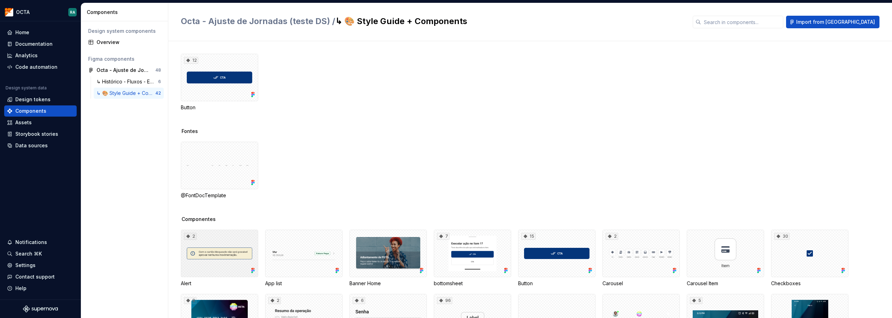
scroll to position [70, 0]
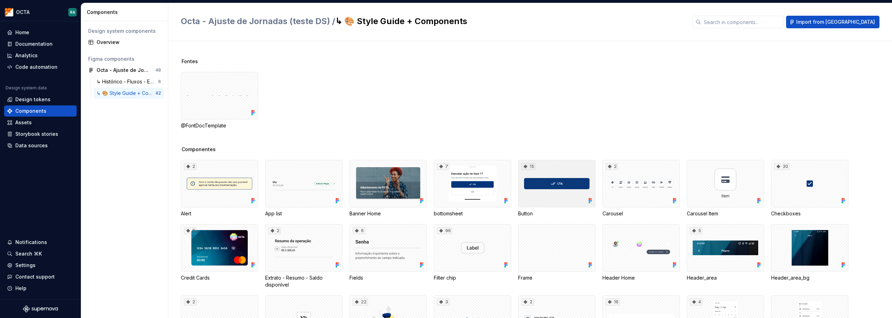
click at [570, 173] on div "15" at bounding box center [556, 183] width 77 height 47
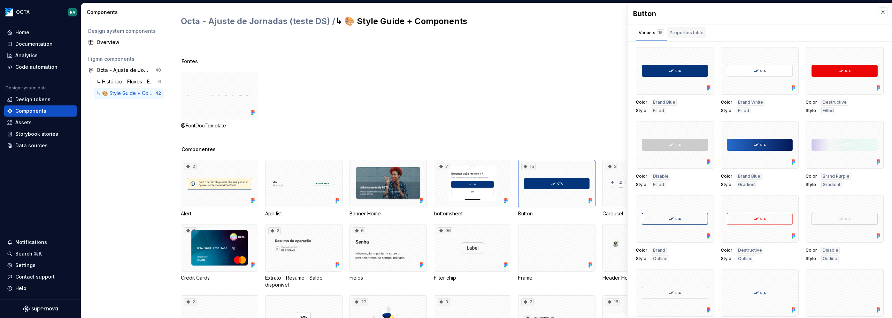
click at [669, 36] on div "Properties table" at bounding box center [686, 32] width 39 height 11
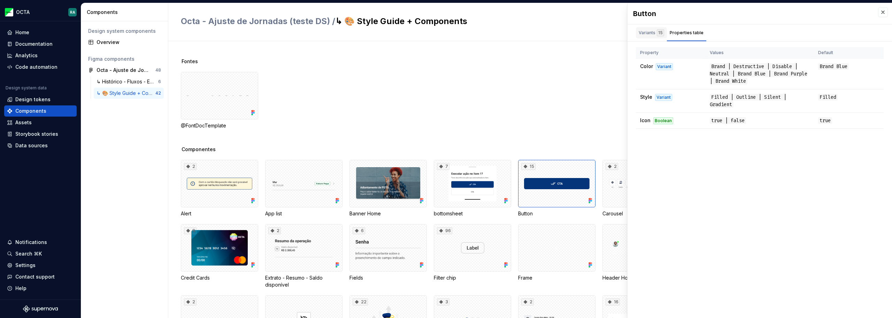
click at [654, 33] on div "Variants 15" at bounding box center [651, 32] width 25 height 7
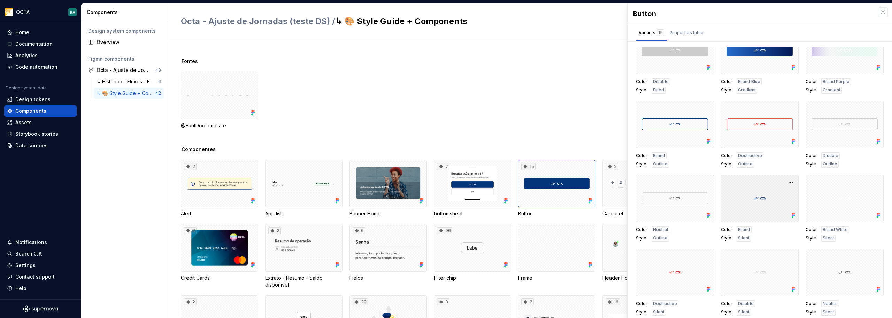
scroll to position [3, 0]
drag, startPoint x: 561, startPoint y: 177, endPoint x: 543, endPoint y: 188, distance: 20.5
click at [543, 189] on div "15" at bounding box center [556, 183] width 77 height 47
click at [564, 189] on div "15" at bounding box center [556, 183] width 77 height 47
click at [577, 109] on div "@FontDocTemplate" at bounding box center [536, 100] width 711 height 57
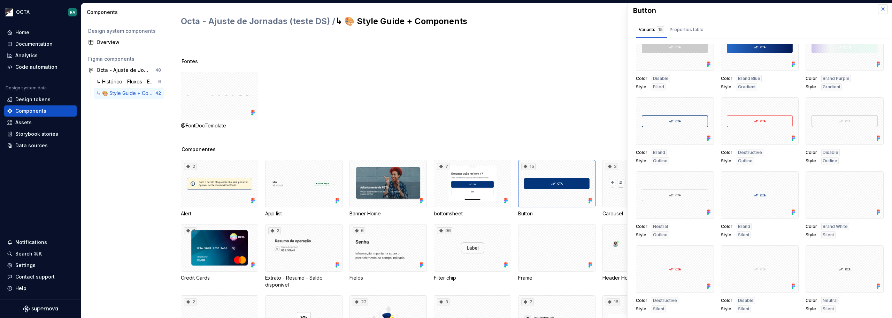
click at [669, 9] on button "button" at bounding box center [883, 9] width 10 height 10
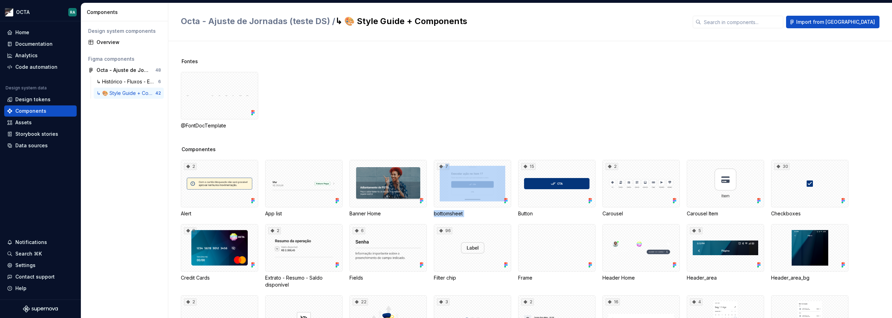
drag, startPoint x: 560, startPoint y: 188, endPoint x: 413, endPoint y: 205, distance: 148.8
click at [412, 206] on div "2 Alert App list Banner Home 7 bottomsheet 15 Button 2 Carousel Carousel Item 3…" at bounding box center [536, 320] width 711 height 321
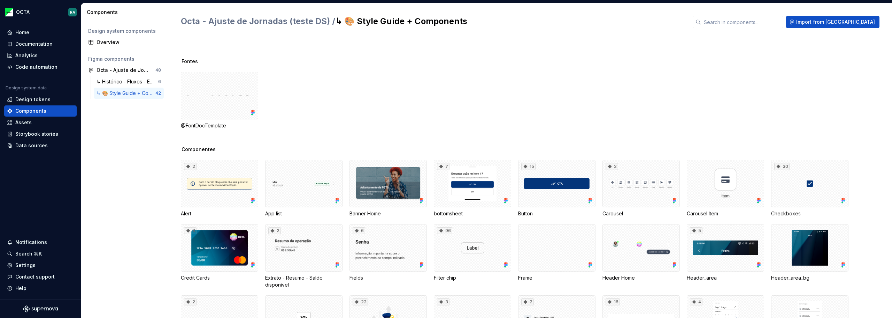
click at [523, 109] on div "@FontDocTemplate" at bounding box center [536, 100] width 711 height 57
click at [125, 83] on div "↳ Histórico - Fluxos - Esboços - V1" at bounding box center [128, 81] width 62 height 7
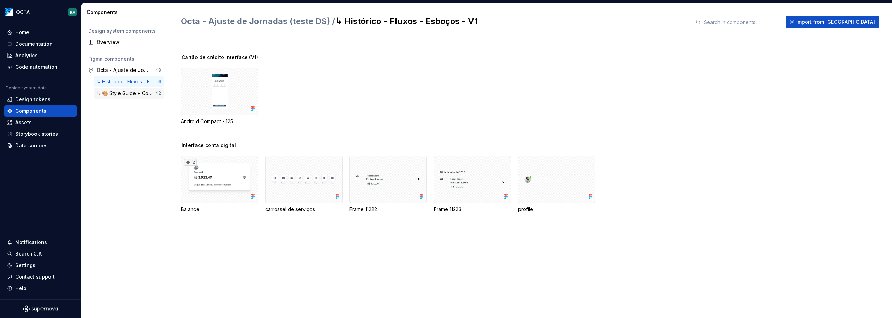
click at [121, 92] on div "↳ 🎨 Style Guide + Components" at bounding box center [126, 93] width 59 height 7
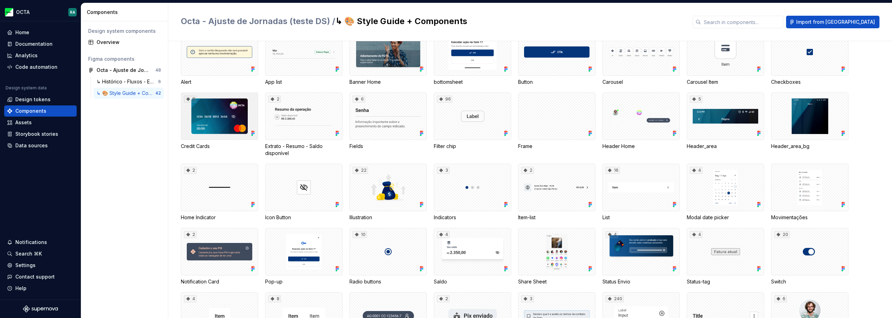
scroll to position [237, 0]
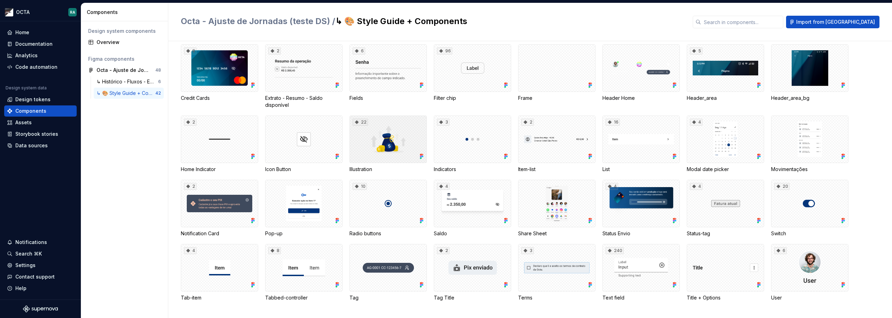
click at [382, 128] on div "22" at bounding box center [388, 138] width 77 height 47
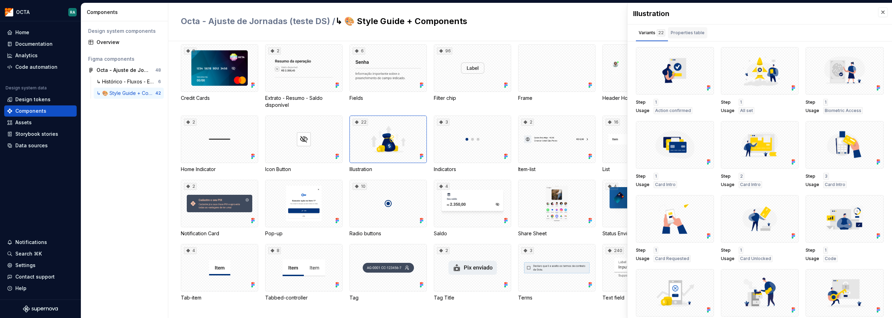
click at [669, 33] on div "Properties table" at bounding box center [688, 32] width 34 height 7
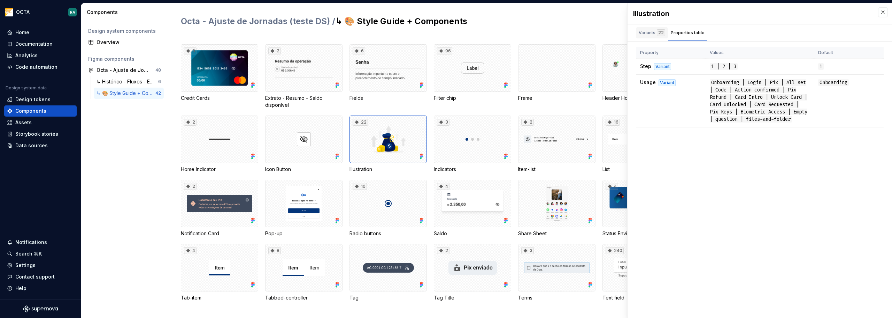
click at [657, 35] on div "22" at bounding box center [661, 32] width 8 height 7
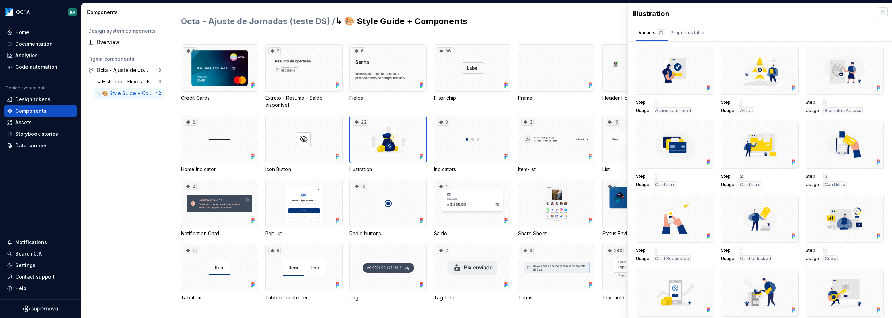
click at [669, 13] on button "button" at bounding box center [883, 12] width 10 height 10
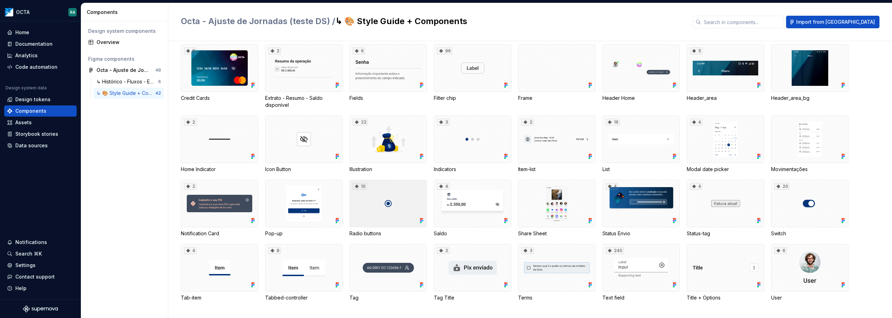
click at [390, 208] on div "10" at bounding box center [388, 203] width 77 height 47
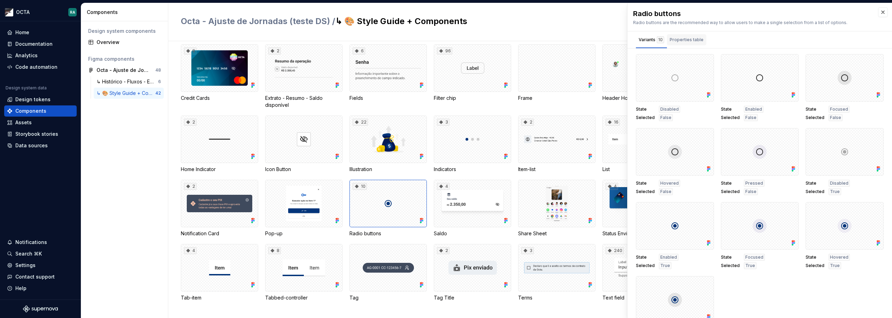
click at [669, 45] on div "Properties table" at bounding box center [686, 41] width 39 height 14
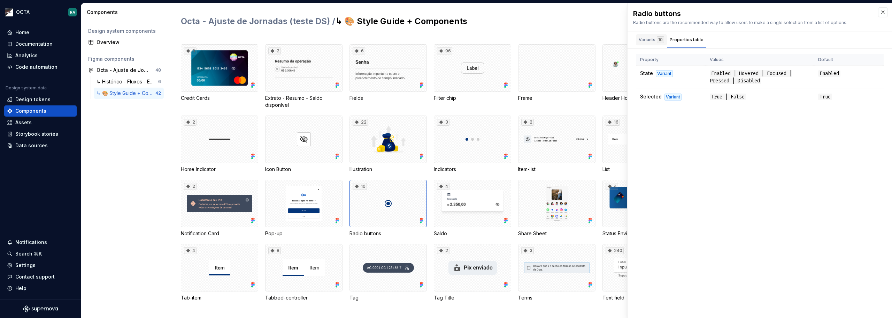
click at [641, 36] on div "Variants 10" at bounding box center [651, 39] width 31 height 11
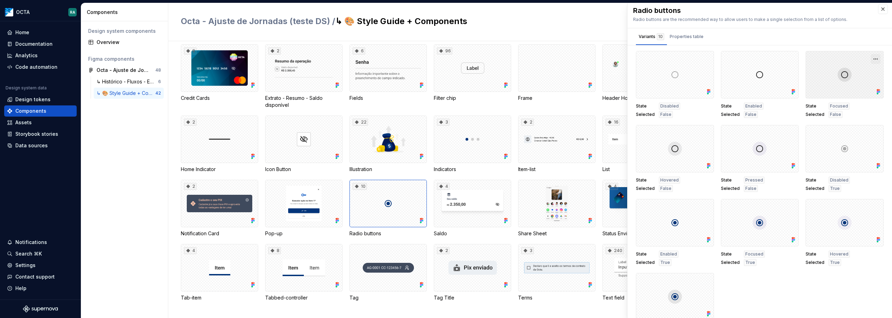
click at [669, 58] on button "button" at bounding box center [876, 59] width 10 height 10
click at [669, 57] on button "button" at bounding box center [876, 59] width 10 height 10
click at [669, 23] on div "Radio buttons Radio buttons are the recommended way to allow users to make a si…" at bounding box center [760, 14] width 265 height 28
click at [669, 8] on button "button" at bounding box center [883, 9] width 10 height 10
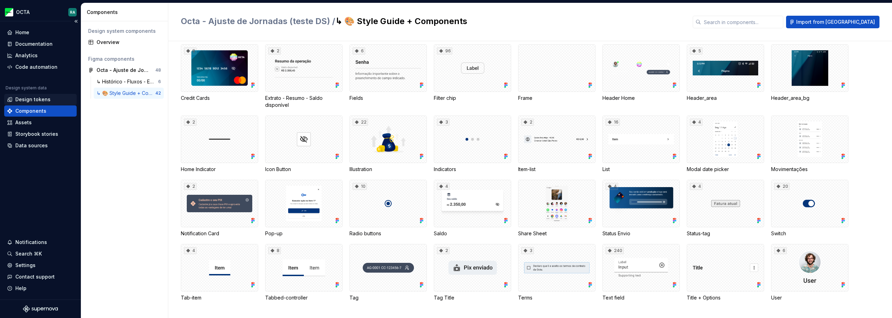
click at [31, 99] on div "Design tokens" at bounding box center [32, 99] width 35 height 7
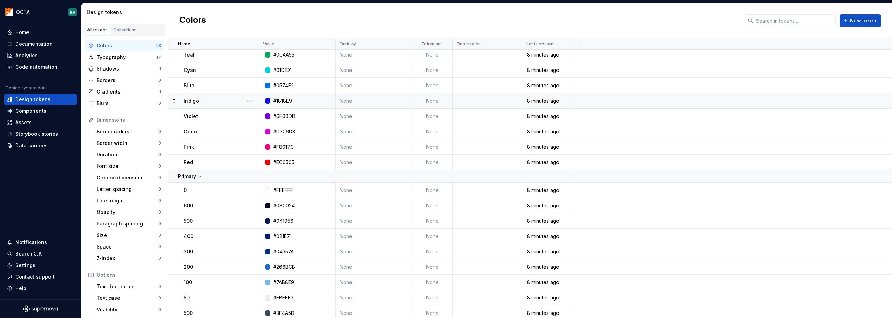
scroll to position [338, 0]
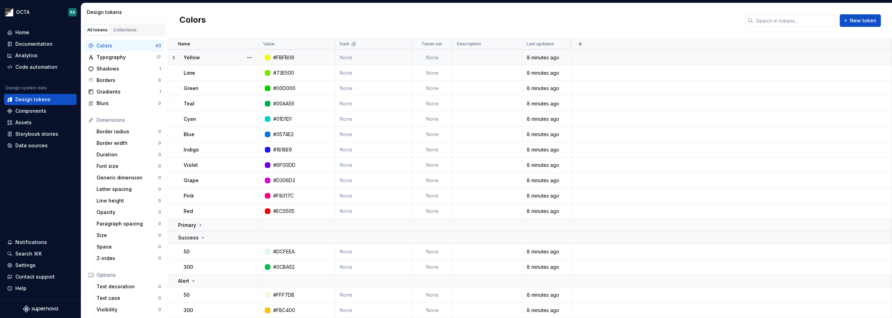
drag, startPoint x: 174, startPoint y: 176, endPoint x: 173, endPoint y: 56, distance: 119.9
click at [173, 56] on tbody "0 #FFFFFF None None 35 minutes ago Secundary 200 #F8C2A9 None None 8 minutes ag…" at bounding box center [530, 14] width 724 height 606
click at [124, 57] on div "Typography" at bounding box center [127, 57] width 60 height 7
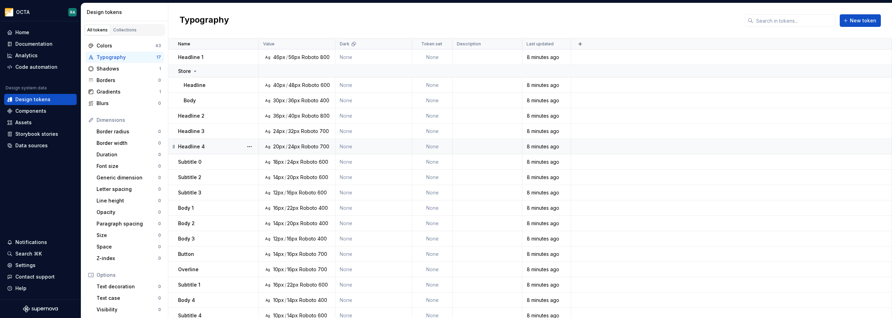
scroll to position [5, 0]
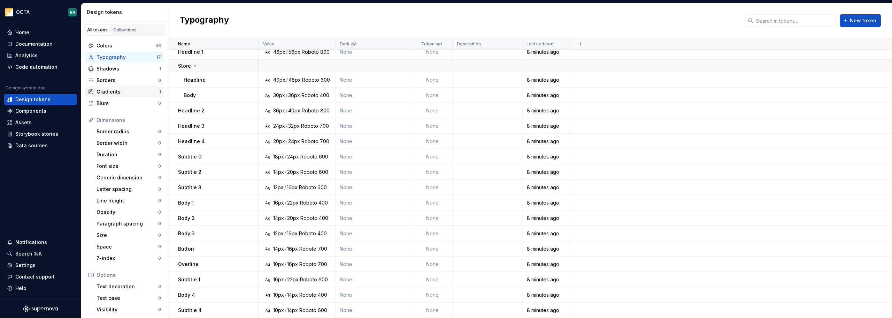
click at [117, 93] on div "Gradients" at bounding box center [128, 91] width 63 height 7
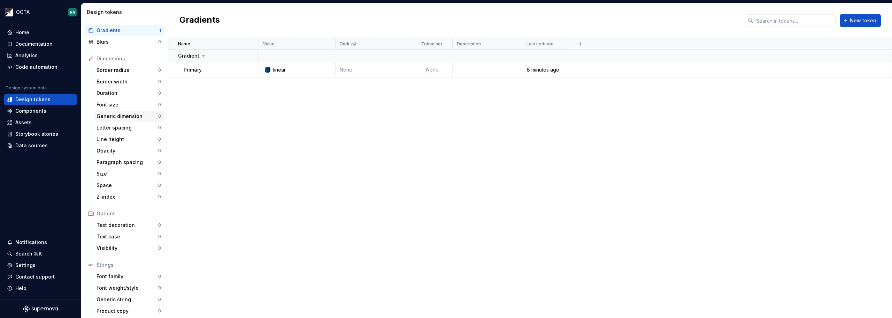
scroll to position [64, 0]
click at [114, 66] on div "Border radius" at bounding box center [128, 67] width 62 height 7
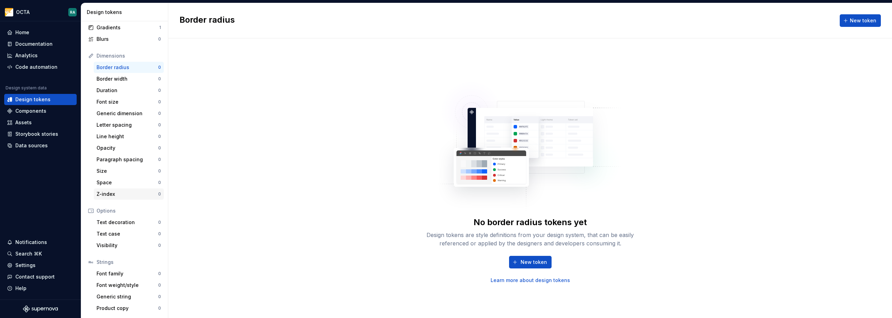
click at [115, 191] on div "Z-index" at bounding box center [128, 193] width 62 height 7
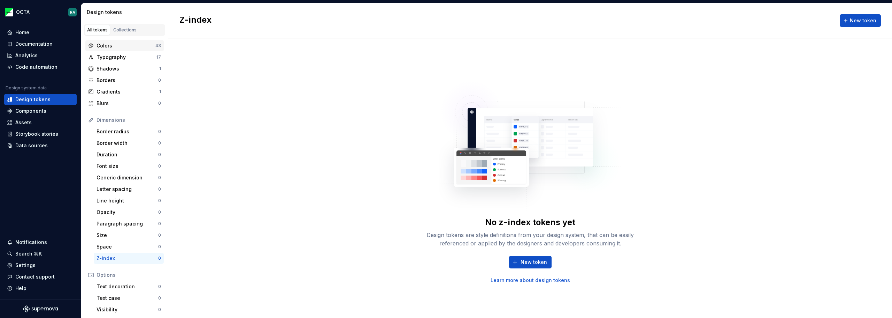
click at [117, 46] on div "Colors" at bounding box center [126, 45] width 59 height 7
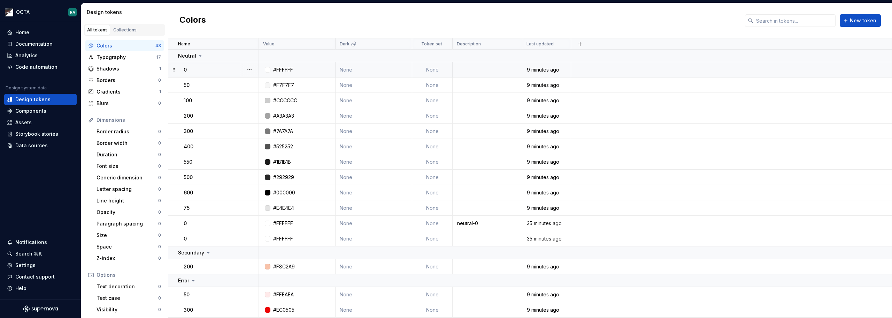
click at [438, 69] on td "None" at bounding box center [432, 69] width 40 height 15
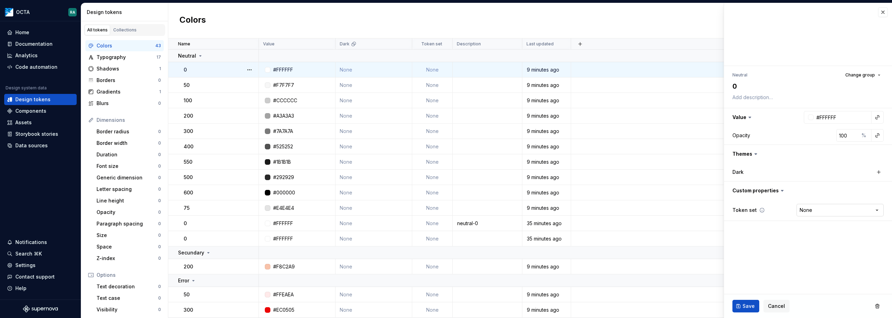
click at [669, 213] on html "OCTA RA Home Documentation Analytics Code automation Design system data Design …" at bounding box center [446, 159] width 892 height 318
click at [669, 234] on html "OCTA RA Home Documentation Analytics Code automation Design system data Design …" at bounding box center [446, 159] width 892 height 318
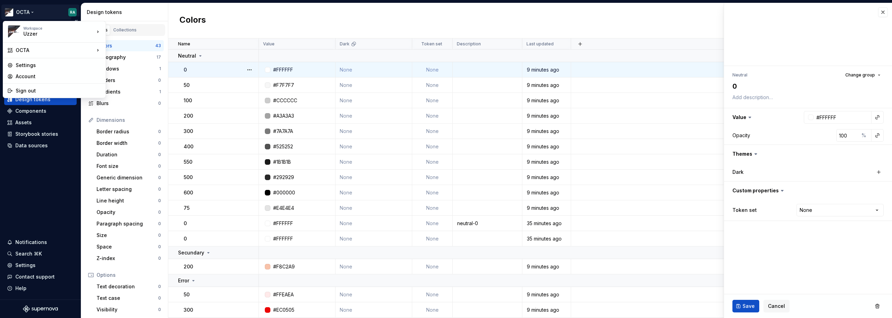
click at [47, 10] on html "OCTA RA Home Documentation Analytics Code automation Design system data Design …" at bounding box center [446, 159] width 892 height 318
click at [136, 49] on div "ENTREPAY DS" at bounding box center [139, 51] width 45 height 7
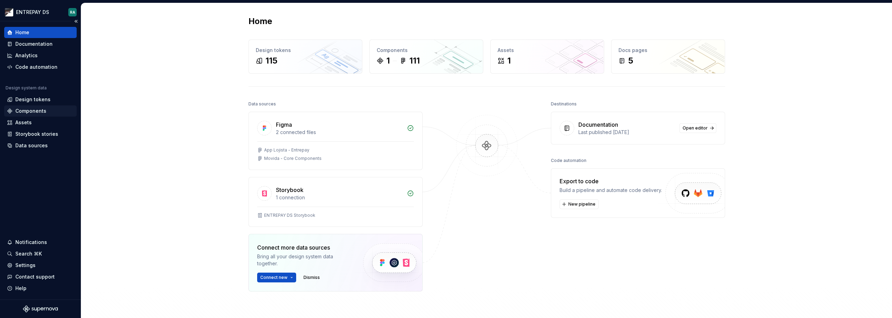
click at [30, 108] on div "Components" at bounding box center [30, 110] width 31 height 7
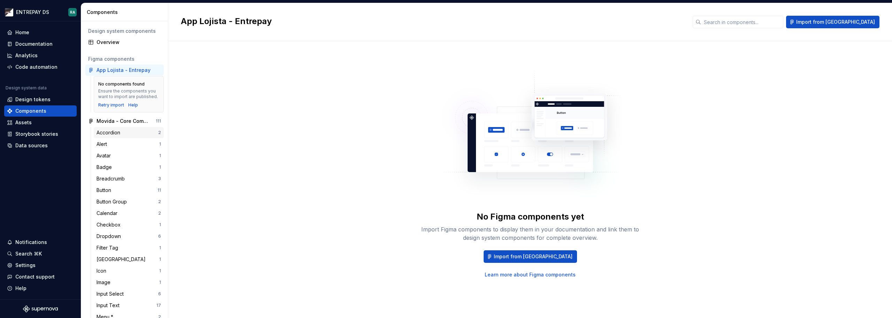
click at [104, 136] on div "Accordion" at bounding box center [110, 132] width 26 height 7
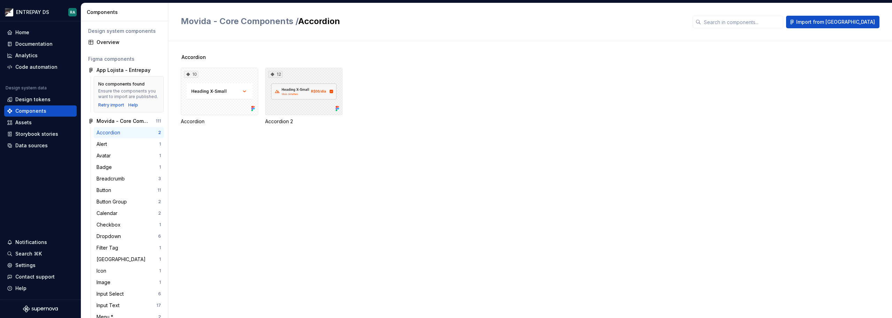
click at [309, 91] on div "12" at bounding box center [303, 91] width 77 height 47
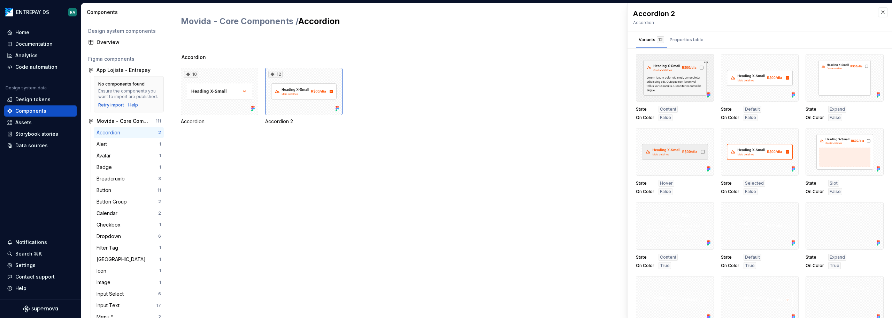
click at [669, 74] on div at bounding box center [675, 77] width 78 height 47
click at [669, 61] on button "button" at bounding box center [706, 62] width 10 height 10
click at [669, 39] on div "Properties table" at bounding box center [687, 39] width 34 height 7
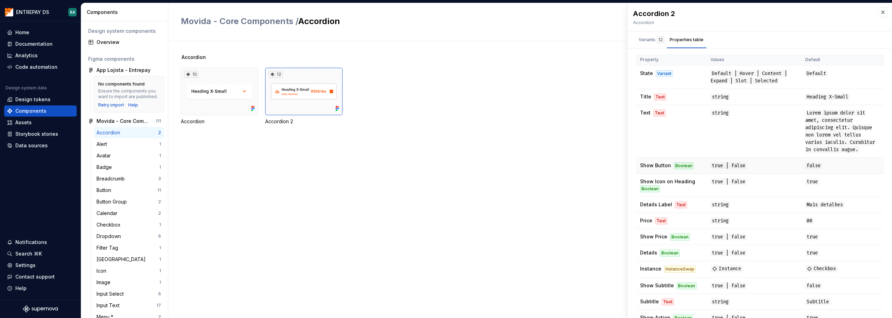
scroll to position [34, 0]
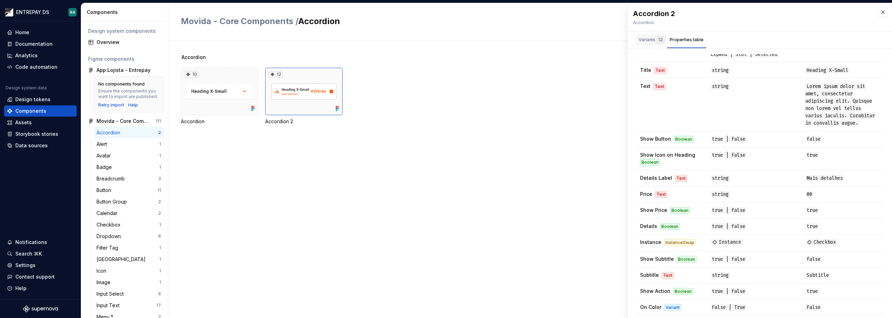
click at [651, 41] on div "Variants 12" at bounding box center [651, 39] width 25 height 7
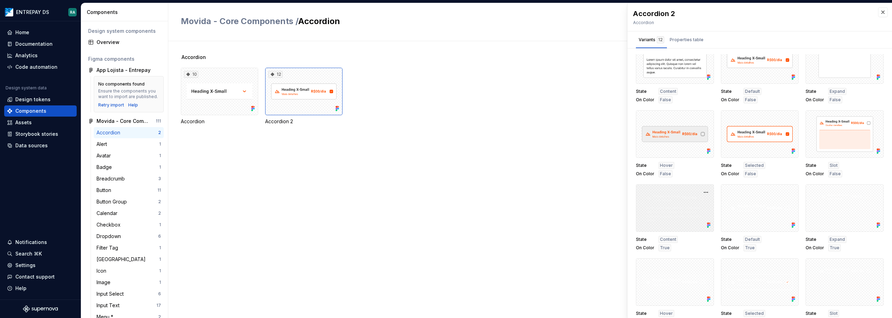
scroll to position [28, 0]
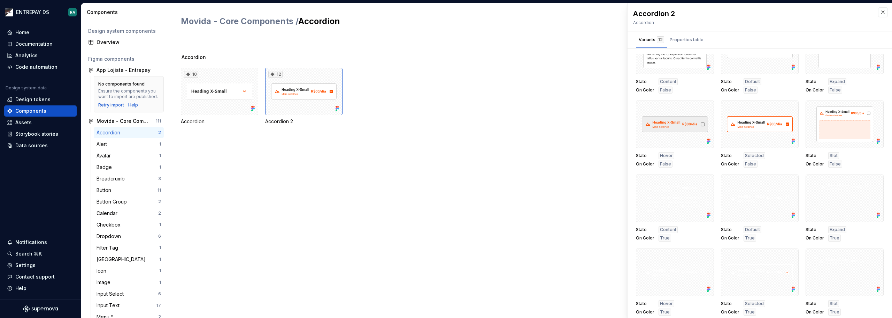
drag, startPoint x: 235, startPoint y: 156, endPoint x: 247, endPoint y: 156, distance: 12.2
click at [235, 157] on div "Accordion 10 Accordion 12 Accordion 2" at bounding box center [536, 179] width 711 height 276
click at [599, 17] on h2 "Movida - Core Components / Accordion" at bounding box center [433, 21] width 504 height 11
click at [669, 13] on button "button" at bounding box center [883, 12] width 10 height 10
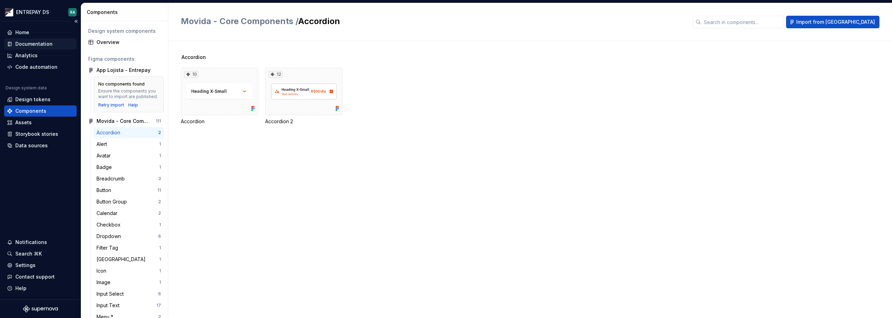
click at [34, 44] on div "Documentation" at bounding box center [33, 43] width 37 height 7
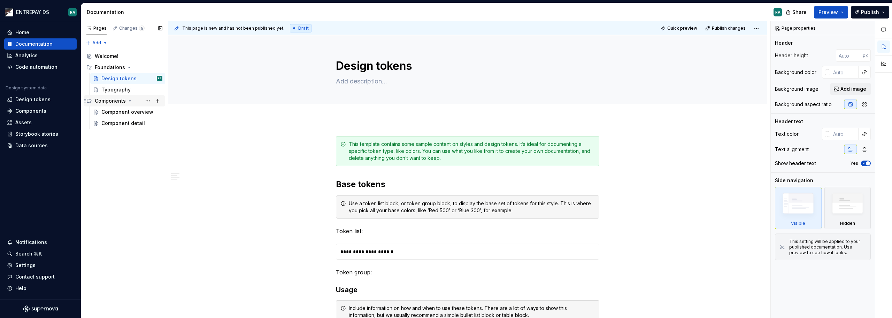
click at [123, 99] on div "Components" at bounding box center [110, 100] width 31 height 7
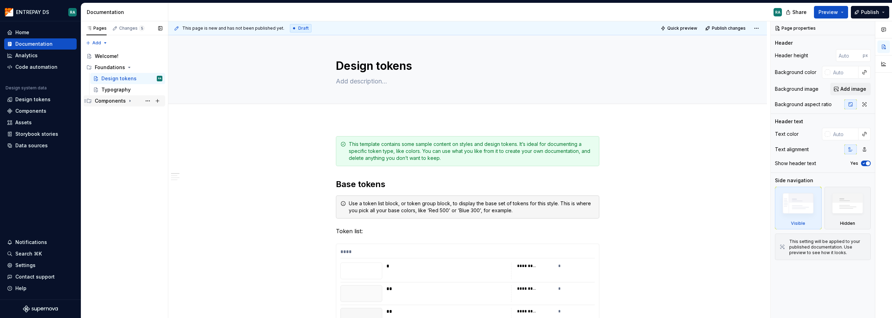
click at [123, 99] on div "Components" at bounding box center [110, 100] width 31 height 7
click at [38, 108] on div "Components" at bounding box center [30, 110] width 31 height 7
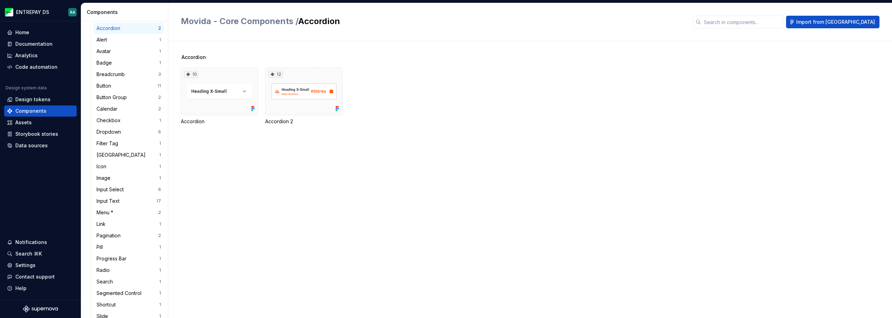
scroll to position [60, 0]
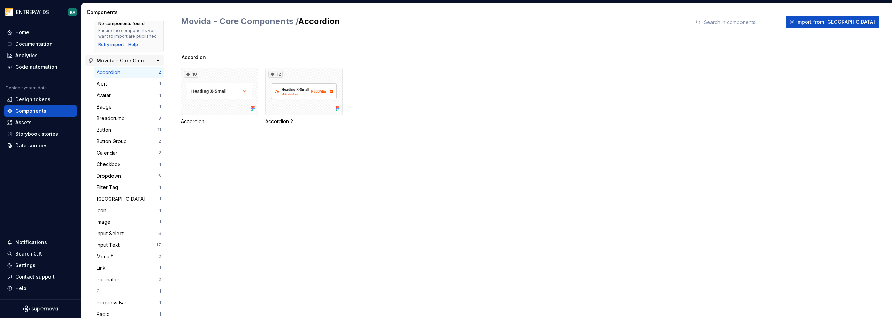
click at [125, 64] on div "Movida - Core Components" at bounding box center [123, 60] width 52 height 7
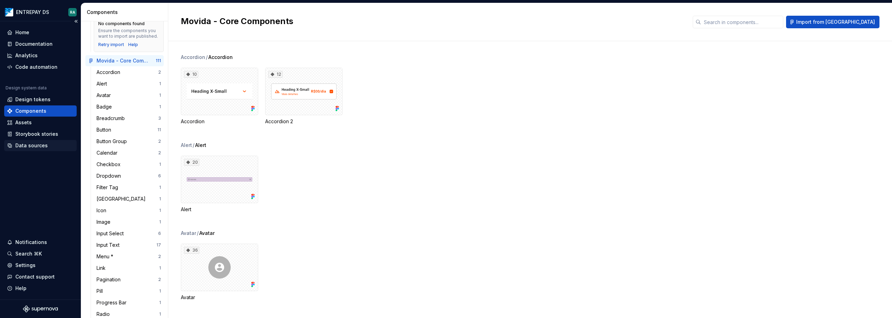
click at [40, 145] on div "Data sources" at bounding box center [31, 145] width 32 height 7
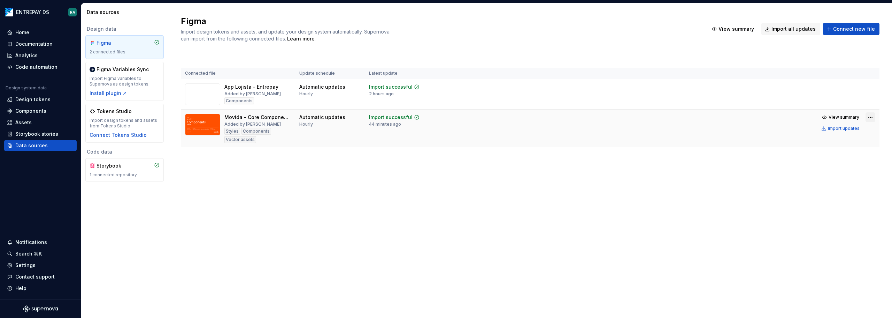
click at [669, 117] on html "ENTREPAY DS RA Home Documentation Analytics Code automation Design system data …" at bounding box center [446, 159] width 892 height 318
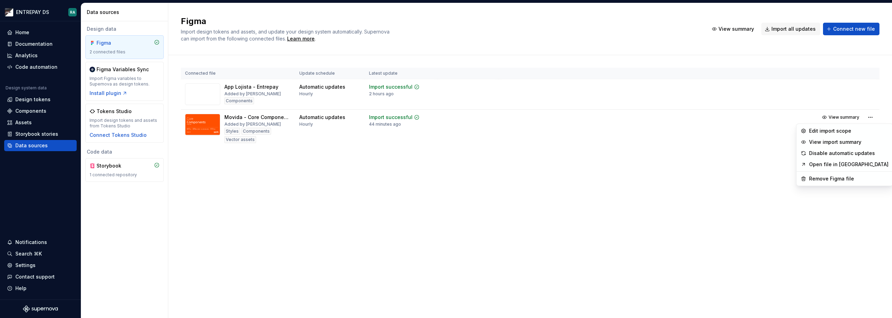
click at [669, 166] on link "Open file in [GEOGRAPHIC_DATA]" at bounding box center [848, 164] width 79 height 7
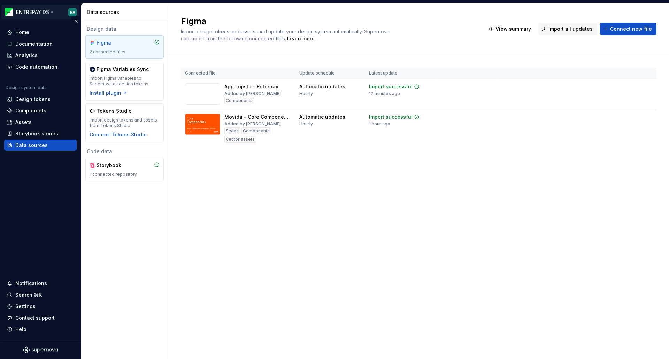
click at [53, 12] on html "ENTREPAY DS RA Home Documentation Analytics Code automation Design system data …" at bounding box center [334, 179] width 669 height 359
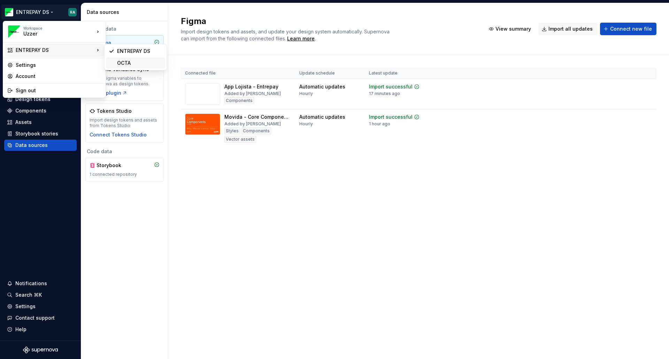
click at [123, 63] on div "OCTA" at bounding box center [139, 63] width 45 height 7
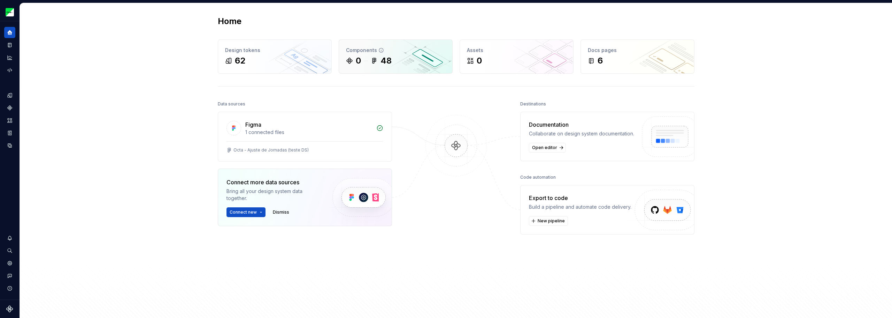
click at [376, 62] on icon at bounding box center [374, 60] width 7 height 7
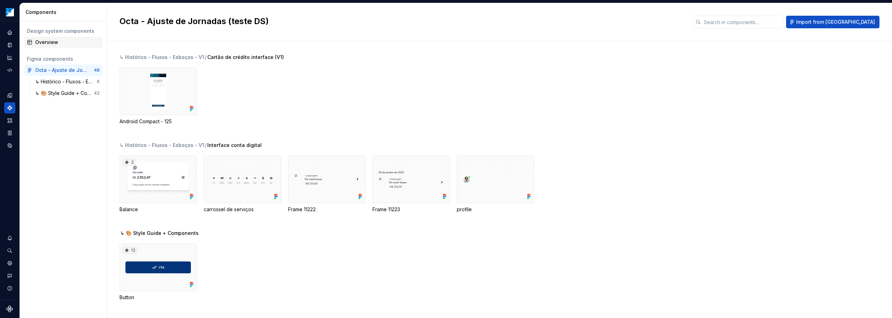
click at [60, 42] on div "Overview" at bounding box center [67, 42] width 64 height 7
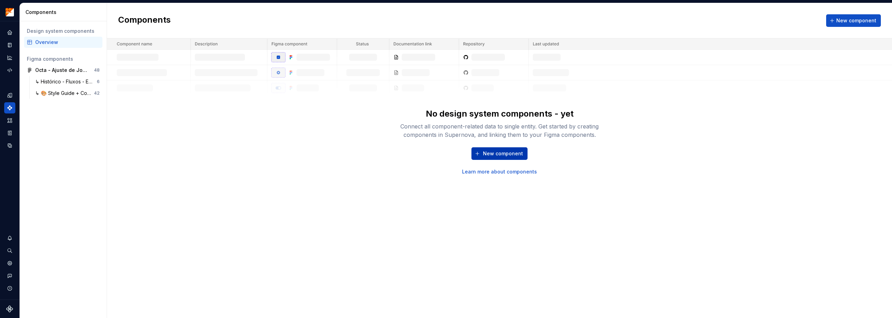
click at [497, 154] on span "New component" at bounding box center [503, 153] width 40 height 7
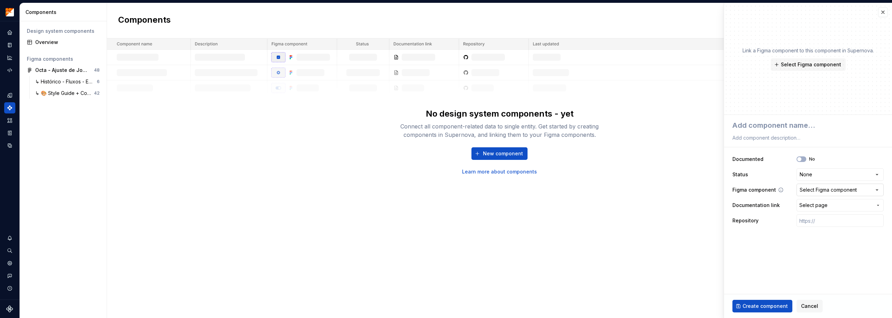
click at [669, 190] on div "Select Figma component" at bounding box center [828, 189] width 57 height 7
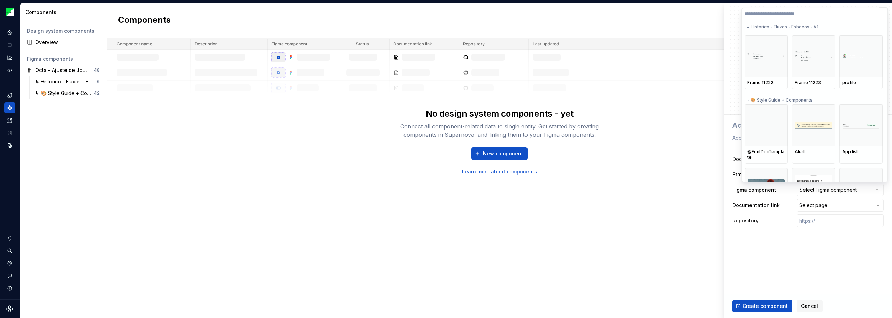
scroll to position [105, 0]
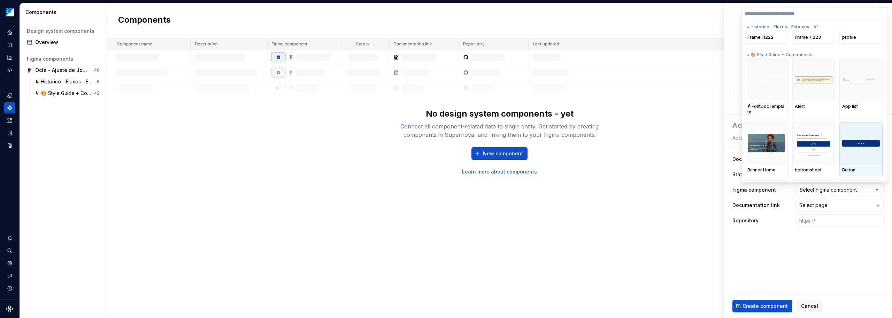
click at [669, 145] on img at bounding box center [861, 143] width 38 height 7
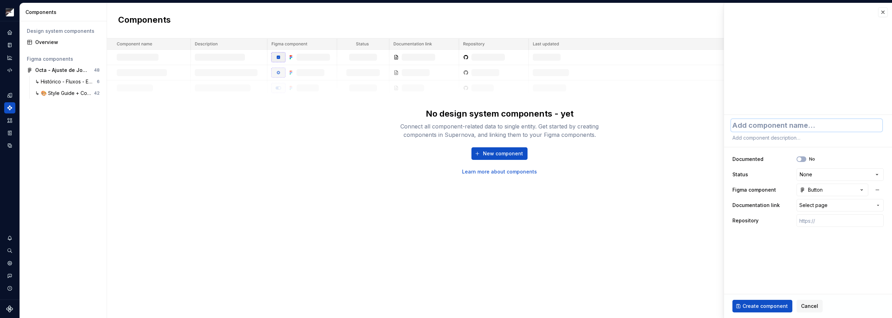
click at [669, 125] on textarea at bounding box center [806, 125] width 151 height 13
type textarea "*"
type textarea "B"
type textarea "*"
type textarea "Bu"
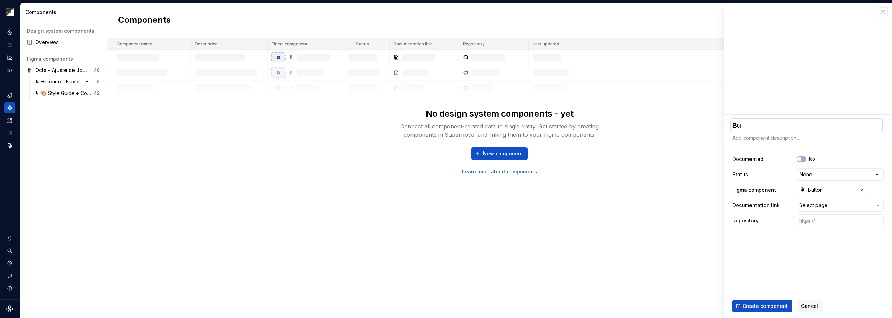
type textarea "*"
type textarea "But"
type textarea "*"
type textarea "Butt"
type textarea "*"
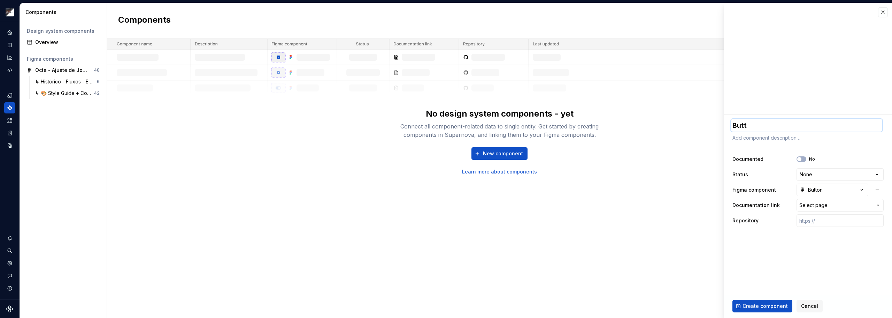
type textarea "Butto"
type textarea "*"
type textarea "Button"
type textarea "*"
type textarea "Buttons"
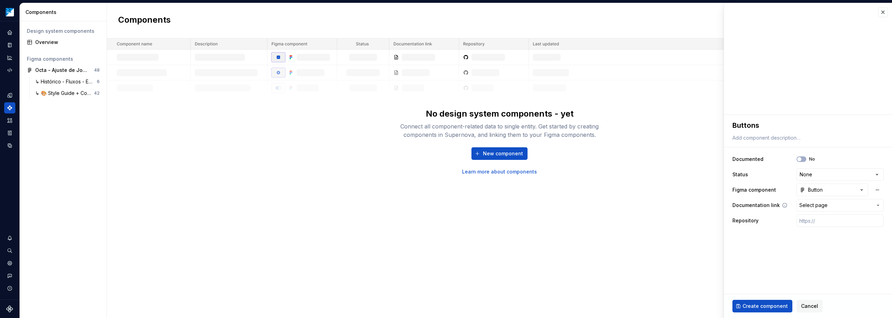
click at [669, 206] on span "Select page" at bounding box center [836, 204] width 73 height 7
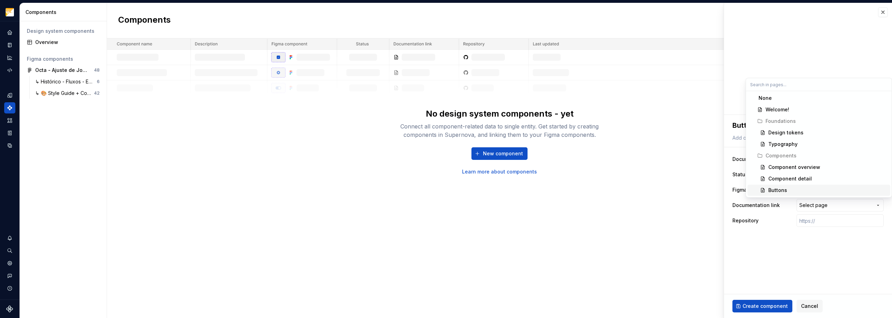
click at [669, 192] on div "Buttons" at bounding box center [828, 189] width 119 height 7
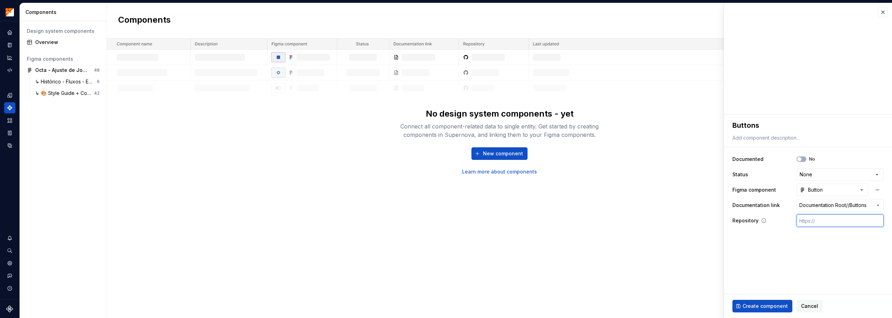
click at [669, 223] on input "text" at bounding box center [840, 220] width 87 height 13
click at [669, 158] on button "No" at bounding box center [802, 159] width 10 height 6
click at [669, 306] on span "Create component" at bounding box center [765, 305] width 45 height 7
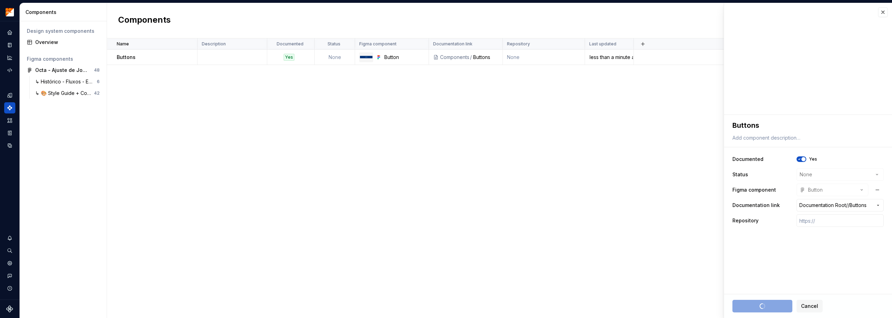
type textarea "*"
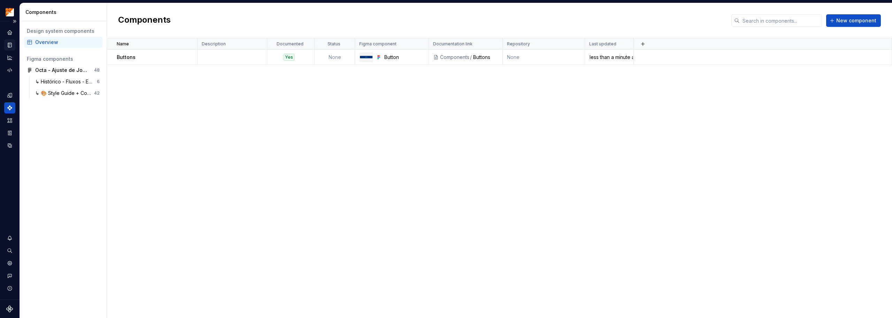
click at [14, 45] on div "Documentation" at bounding box center [9, 44] width 11 height 11
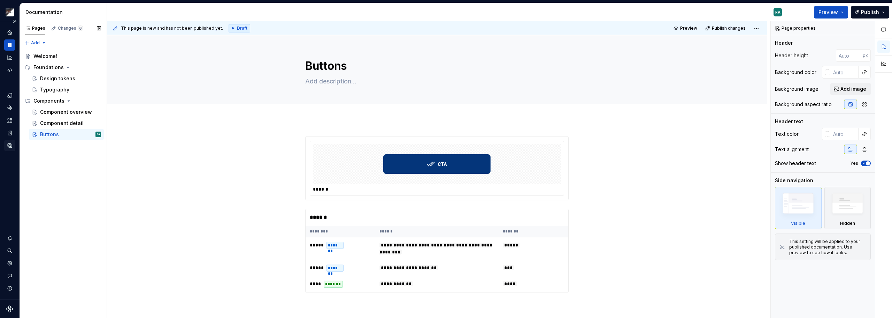
click at [11, 147] on icon "Data sources" at bounding box center [10, 145] width 6 height 6
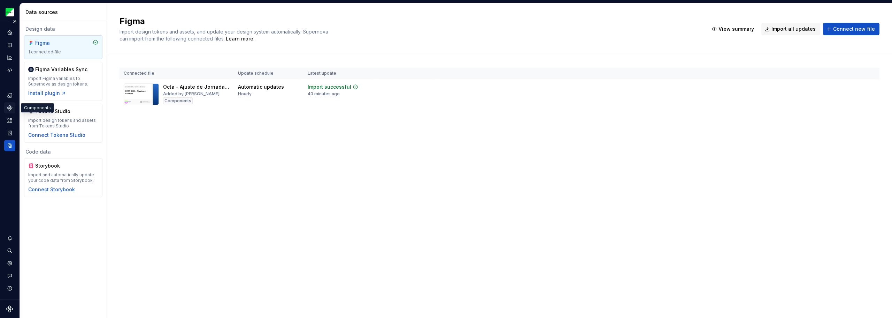
click at [10, 107] on icon "Components" at bounding box center [9, 107] width 5 height 5
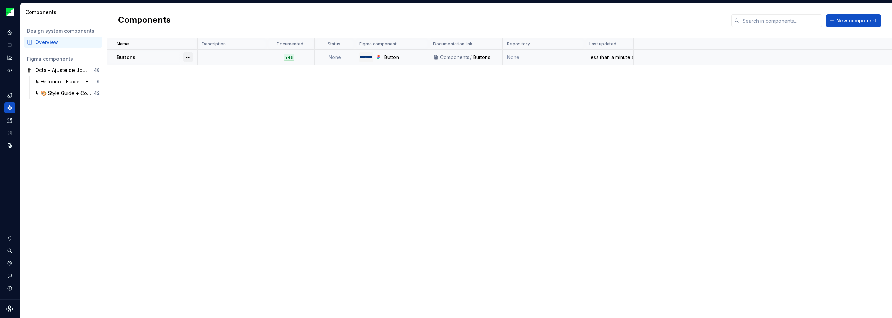
click at [189, 59] on button "button" at bounding box center [188, 57] width 10 height 10
click at [202, 85] on div "Delete component" at bounding box center [225, 85] width 58 height 7
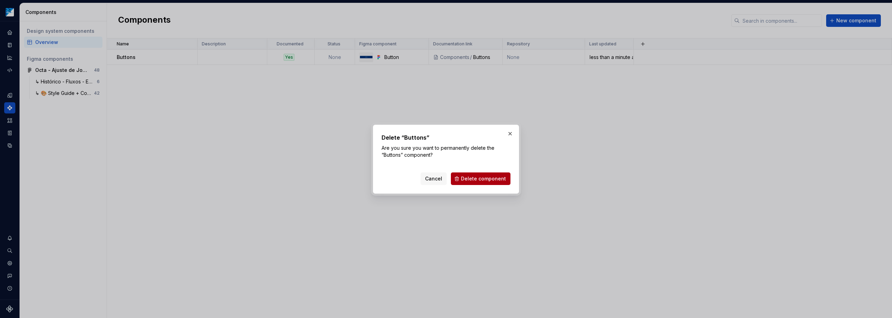
click at [469, 175] on button "Delete component" at bounding box center [481, 178] width 60 height 13
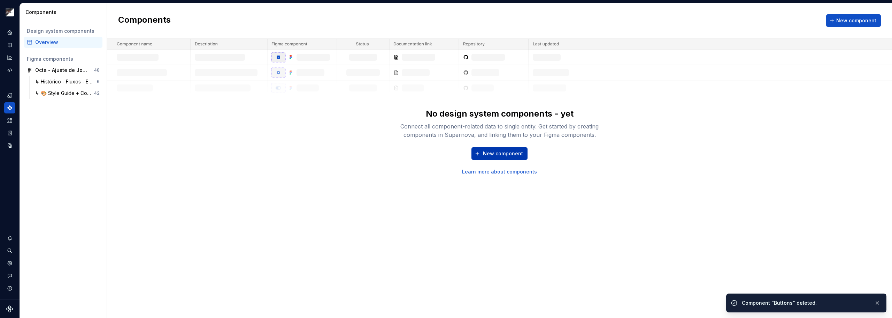
click at [489, 153] on span "New component" at bounding box center [503, 153] width 40 height 7
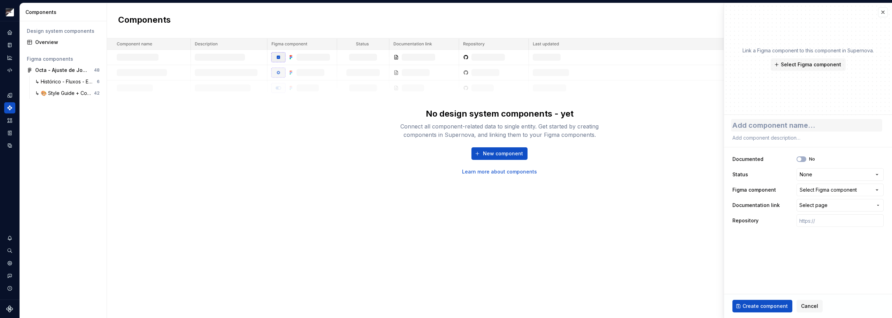
click at [669, 124] on textarea at bounding box center [806, 125] width 151 height 13
type textarea "*"
type textarea "B"
type textarea "*"
type textarea "Bu"
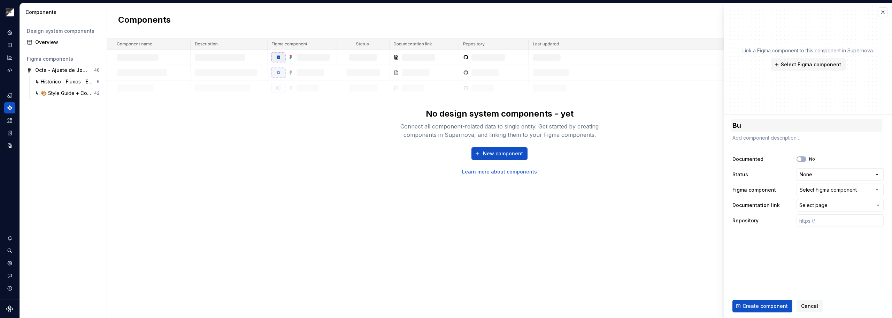
type textarea "*"
type textarea "But"
type textarea "*"
type textarea "Butt"
type textarea "*"
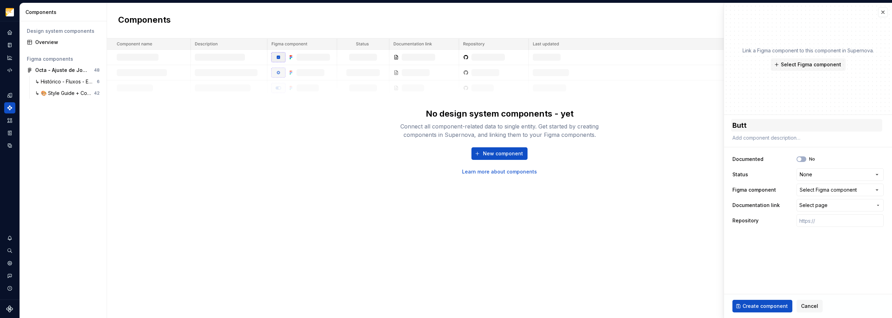
type textarea "Butto"
type textarea "*"
type textarea "Button"
type textarea "*"
type textarea "Buttons"
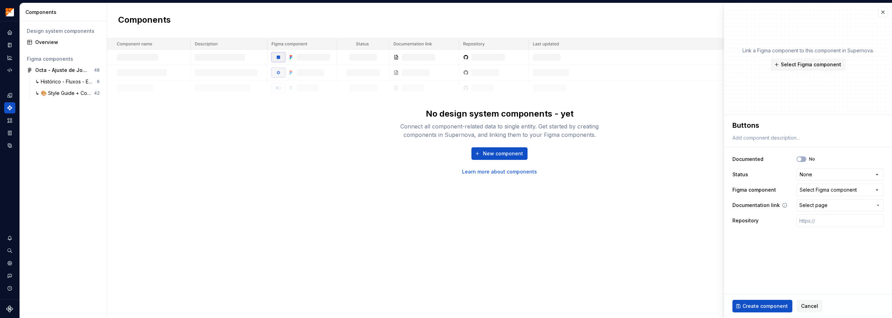
click at [669, 210] on button "Select page" at bounding box center [840, 205] width 87 height 13
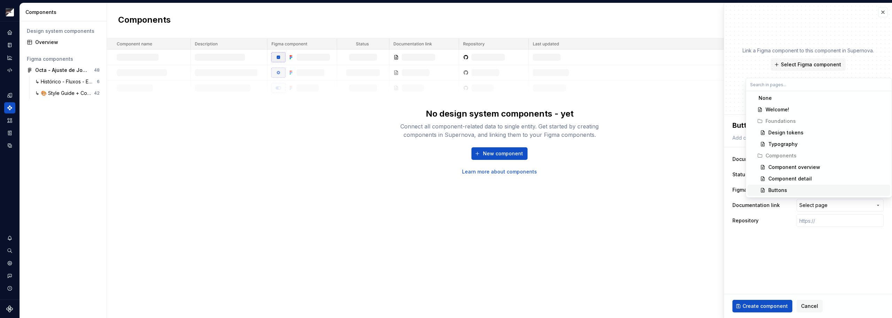
click at [669, 188] on div "Buttons" at bounding box center [828, 189] width 119 height 7
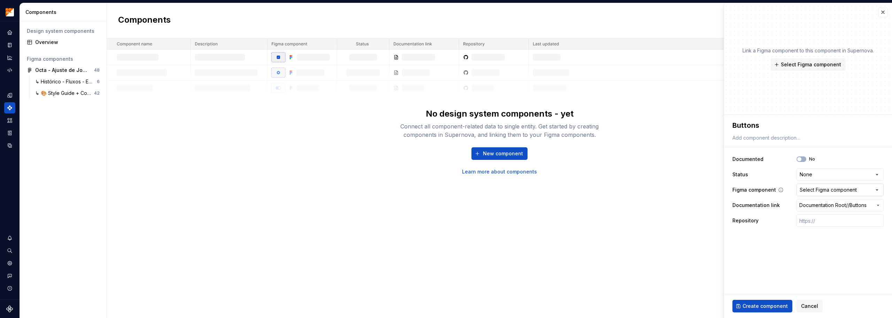
click at [669, 189] on div "Select Figma component" at bounding box center [828, 189] width 57 height 7
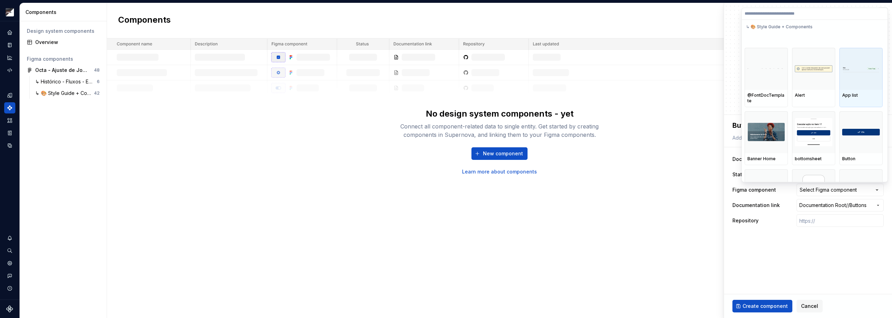
scroll to position [139, 0]
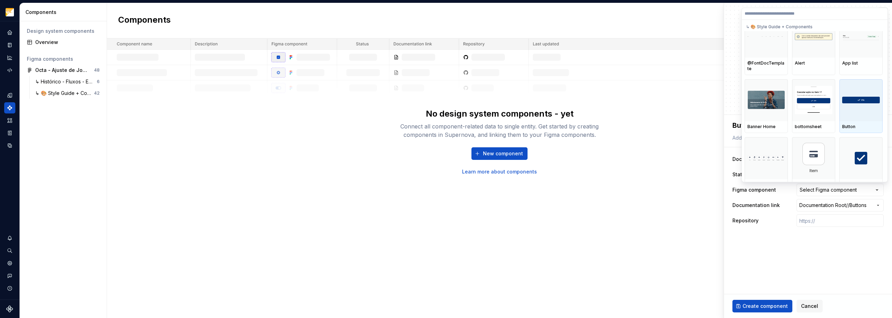
click at [669, 105] on div at bounding box center [861, 100] width 43 height 42
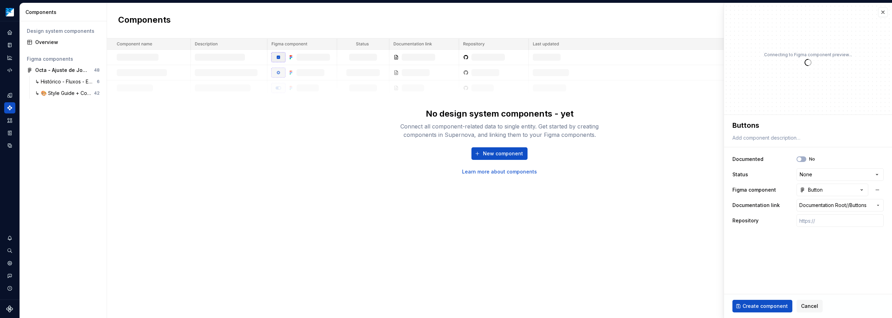
type textarea "*"
click at [669, 176] on html "**********" at bounding box center [446, 159] width 892 height 318
click at [669, 254] on html "**********" at bounding box center [446, 159] width 892 height 318
click at [669, 177] on html "**********" at bounding box center [446, 159] width 892 height 318
select select "**********"
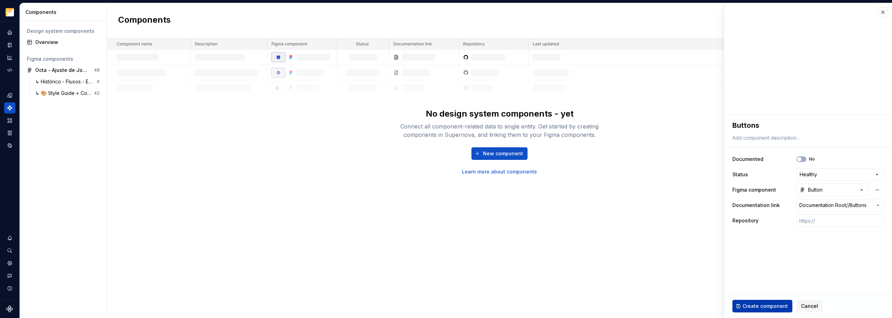
click at [669, 308] on span "Create component" at bounding box center [765, 305] width 45 height 7
type textarea "*"
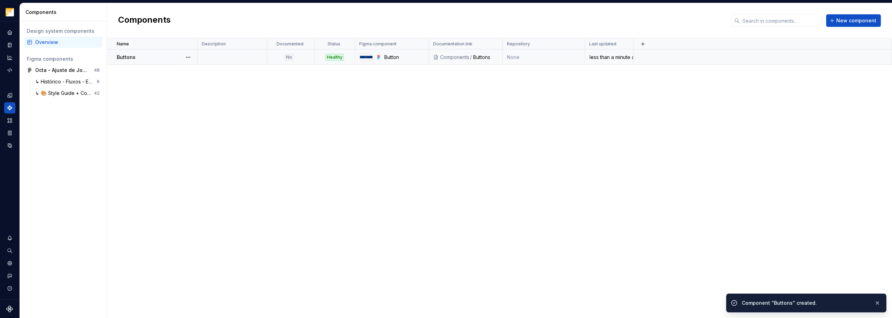
click at [162, 60] on div "Buttons" at bounding box center [157, 57] width 80 height 7
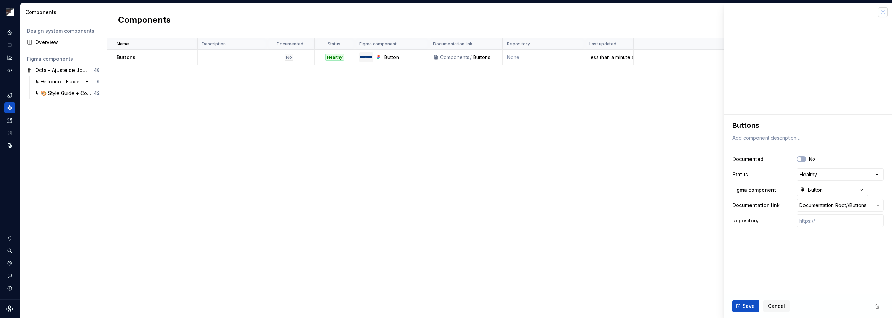
click at [669, 12] on button "button" at bounding box center [883, 12] width 10 height 10
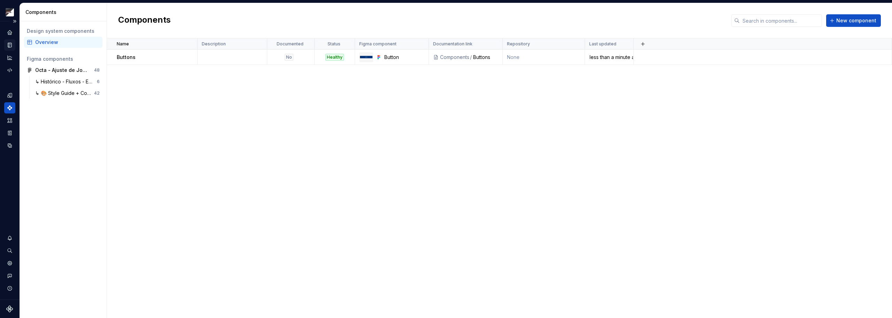
click at [8, 43] on icon "Documentation" at bounding box center [10, 45] width 6 height 6
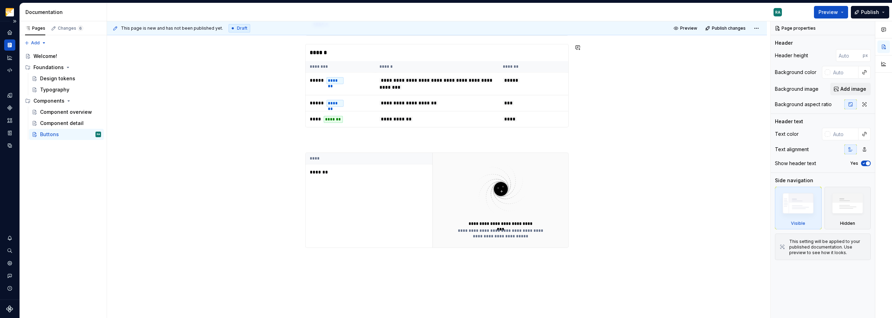
scroll to position [215, 0]
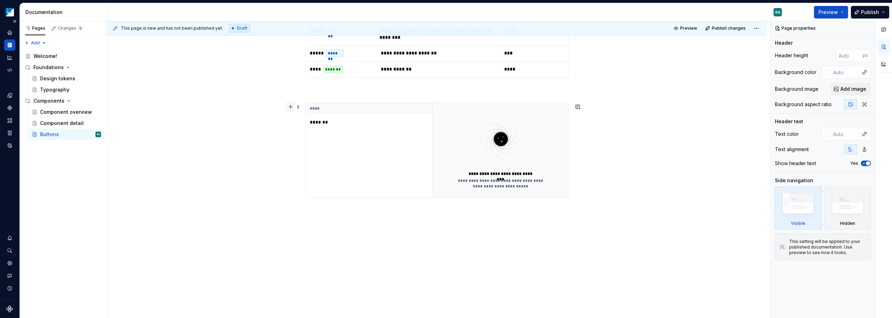
click at [290, 106] on button "button" at bounding box center [291, 107] width 10 height 10
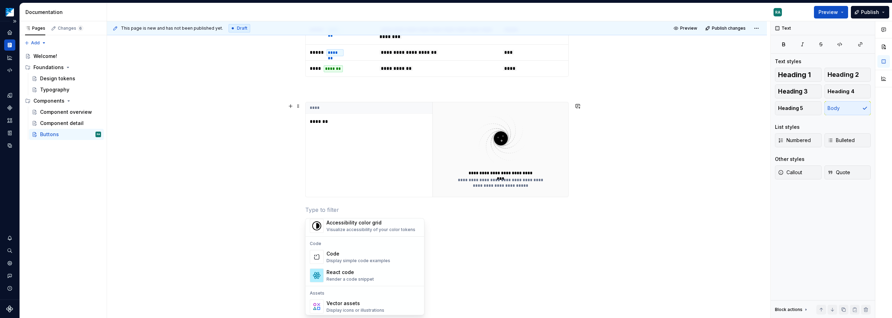
scroll to position [555, 0]
click at [572, 250] on div "**********" at bounding box center [437, 117] width 660 height 426
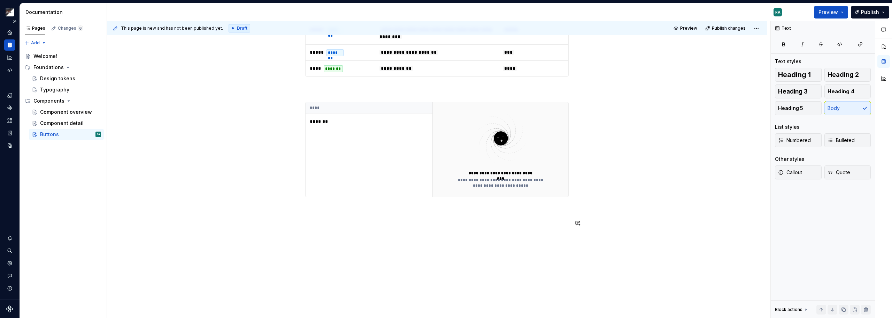
click at [592, 216] on div "**********" at bounding box center [437, 117] width 660 height 426
click at [61, 123] on div "Component detail" at bounding box center [60, 123] width 40 height 7
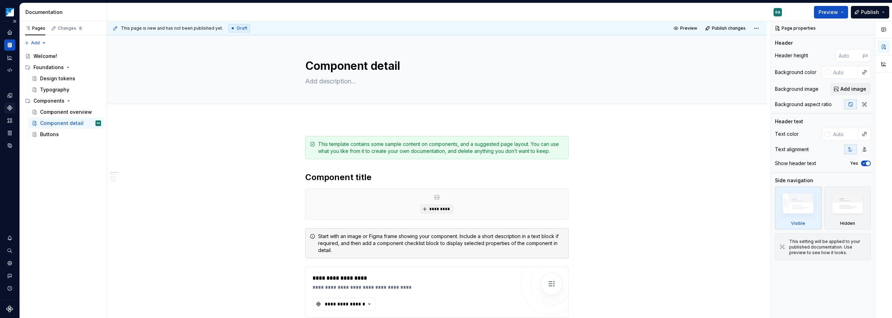
click at [11, 107] on icon "Components" at bounding box center [10, 108] width 6 height 6
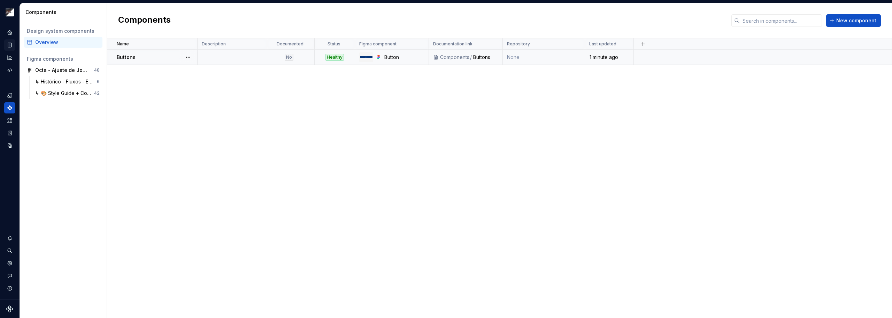
click at [289, 57] on div "No" at bounding box center [289, 57] width 9 height 7
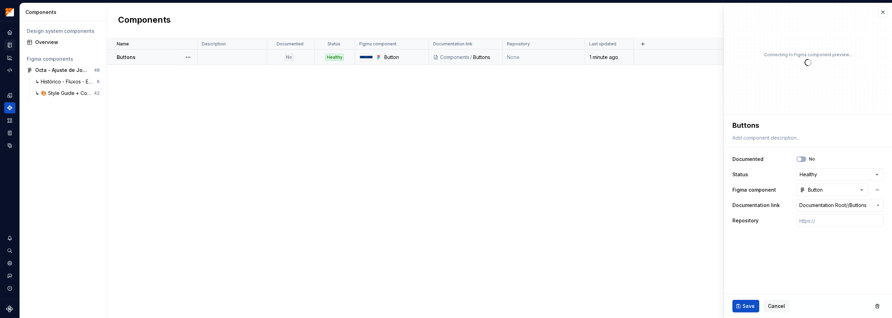
drag, startPoint x: 219, startPoint y: 60, endPoint x: 153, endPoint y: 56, distance: 66.0
click at [153, 56] on div "Buttons" at bounding box center [157, 57] width 80 height 7
click at [188, 57] on button "button" at bounding box center [188, 57] width 10 height 10
click at [205, 70] on div "Open component detail" at bounding box center [225, 70] width 58 height 7
click at [190, 56] on button "button" at bounding box center [188, 57] width 10 height 10
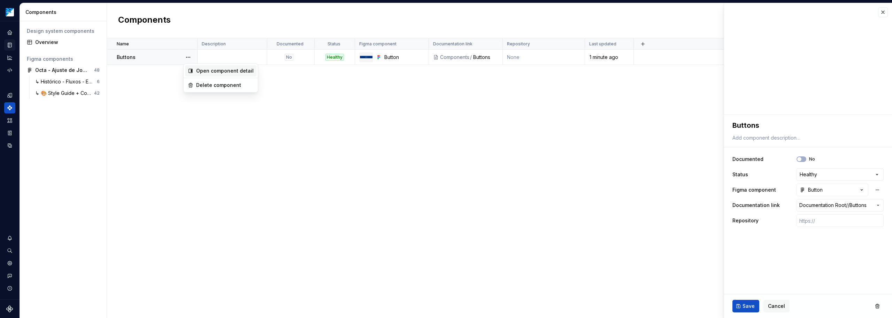
click at [203, 68] on div "Open component detail" at bounding box center [225, 70] width 58 height 7
click at [669, 13] on button "button" at bounding box center [883, 12] width 10 height 10
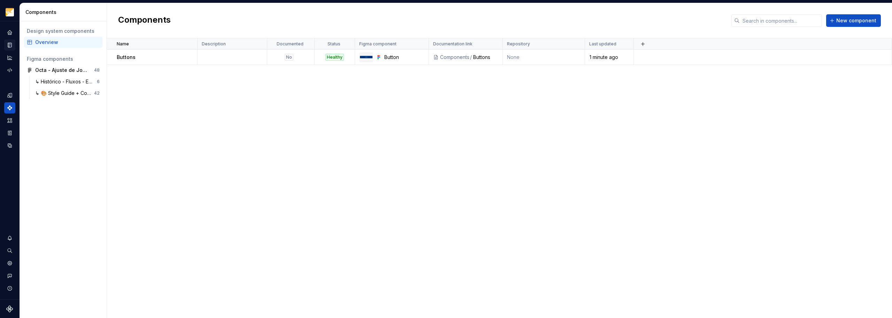
click at [8, 43] on icon "Documentation" at bounding box center [10, 45] width 6 height 6
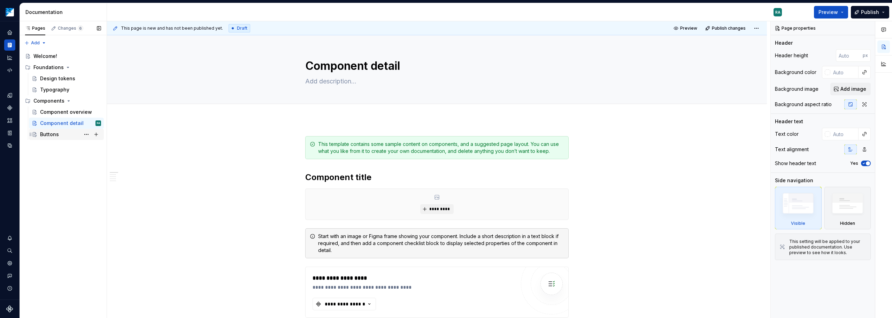
click at [66, 134] on div "Buttons" at bounding box center [70, 134] width 61 height 10
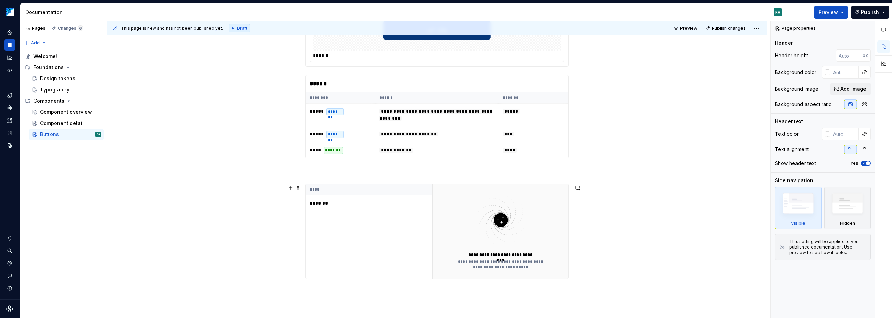
scroll to position [105, 0]
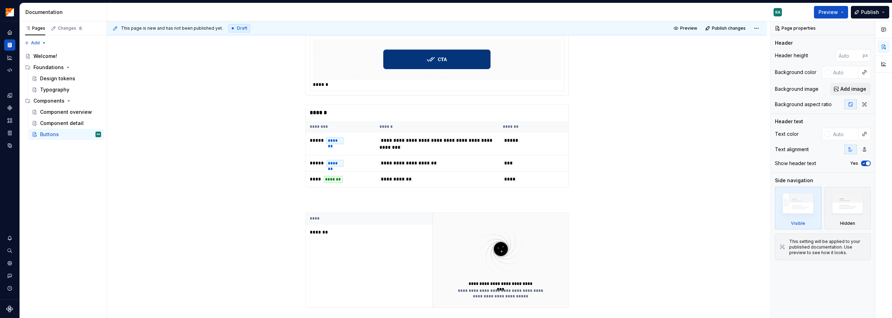
type textarea "*"
